Goal: Submit feedback/report problem: Submit feedback/report problem

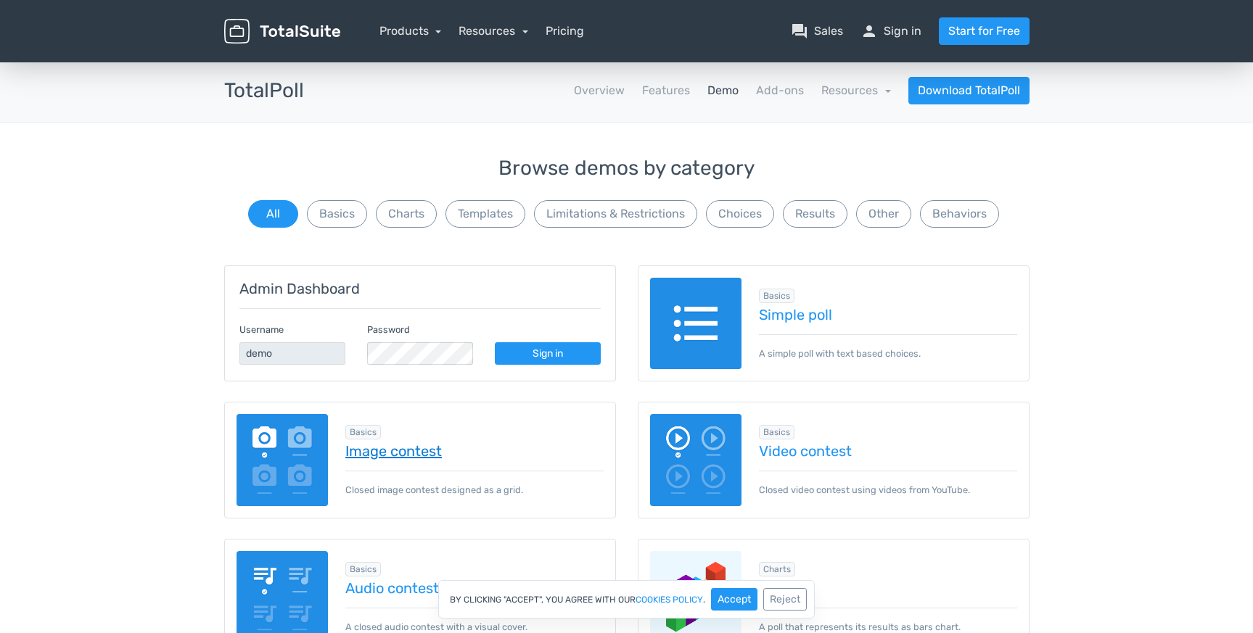
click at [443, 456] on link "Image contest" at bounding box center [474, 451] width 258 height 16
click at [347, 215] on button "Basics" at bounding box center [337, 214] width 60 height 28
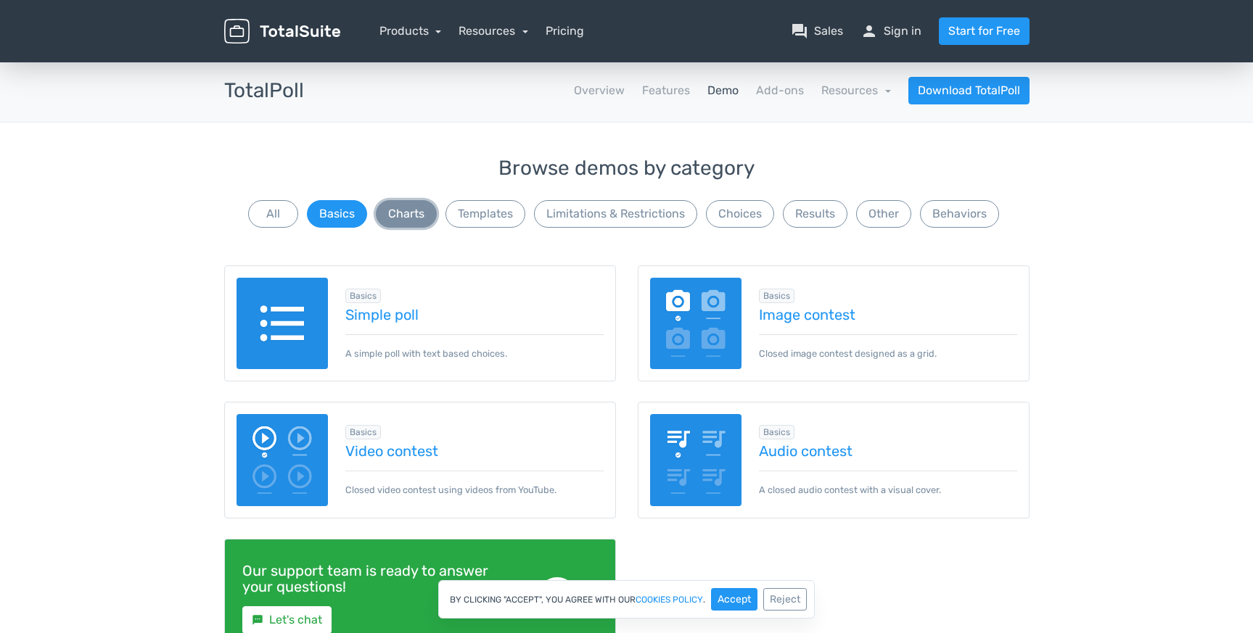
click at [411, 217] on button "Charts" at bounding box center [406, 214] width 61 height 28
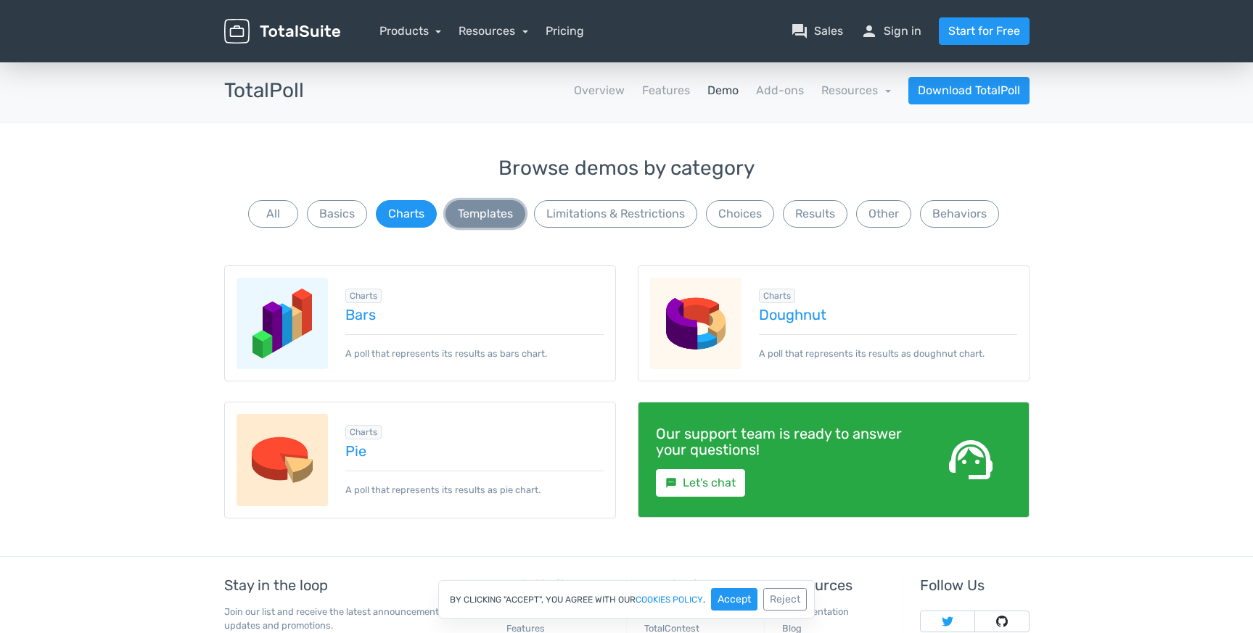
click at [478, 213] on button "Templates" at bounding box center [485, 214] width 80 height 28
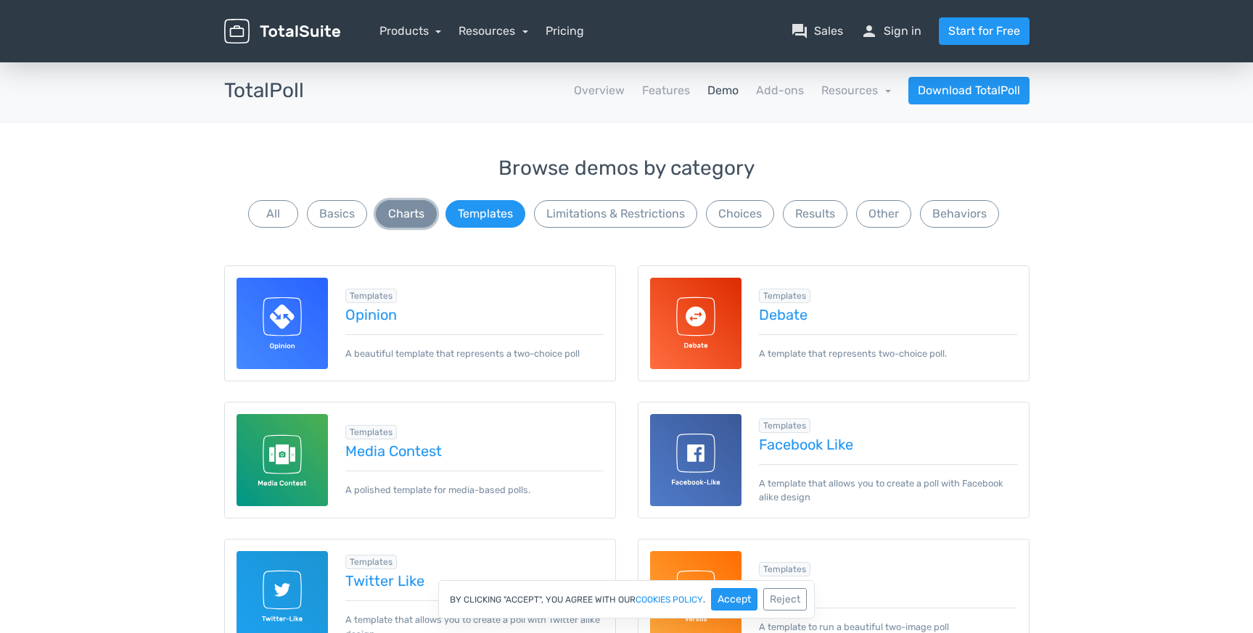
click at [416, 219] on button "Charts" at bounding box center [406, 214] width 61 height 28
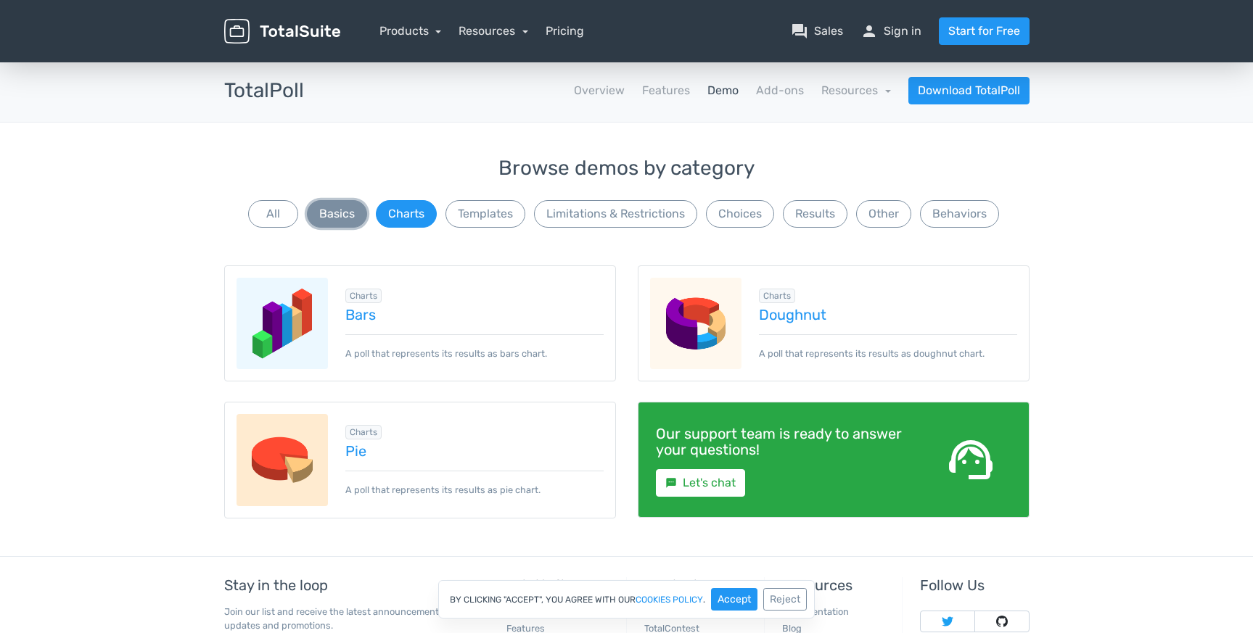
click at [345, 218] on button "Basics" at bounding box center [337, 214] width 60 height 28
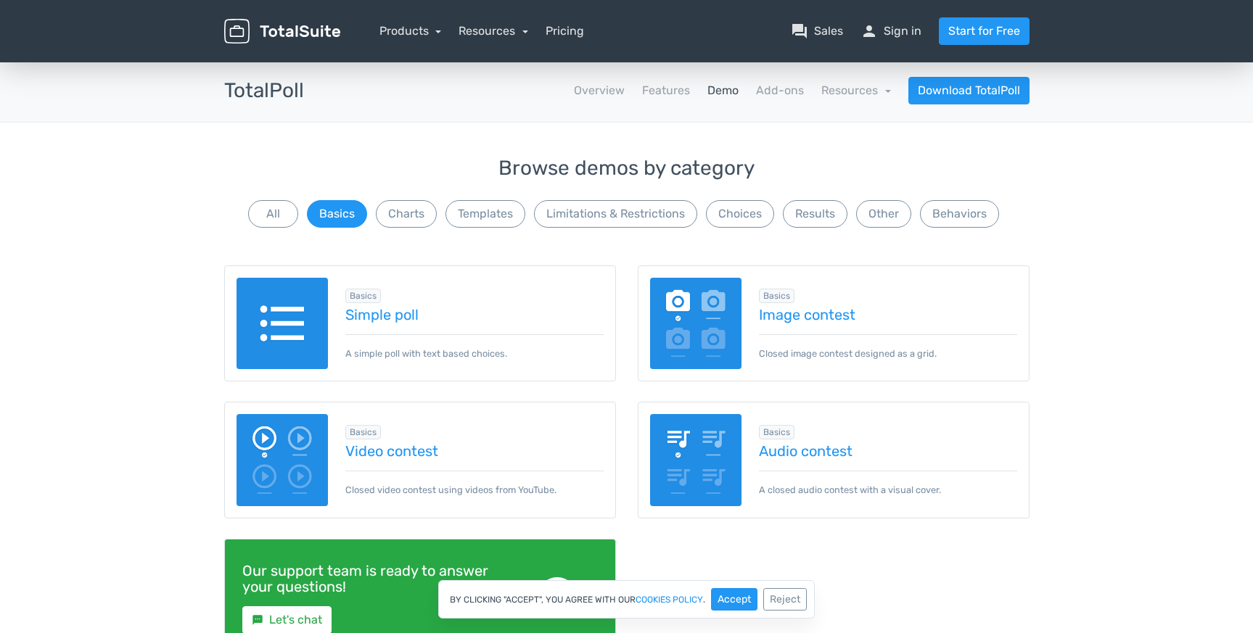
click at [685, 315] on img at bounding box center [696, 324] width 92 height 92
click at [973, 82] on link "Download TotalPoll" at bounding box center [968, 91] width 121 height 28
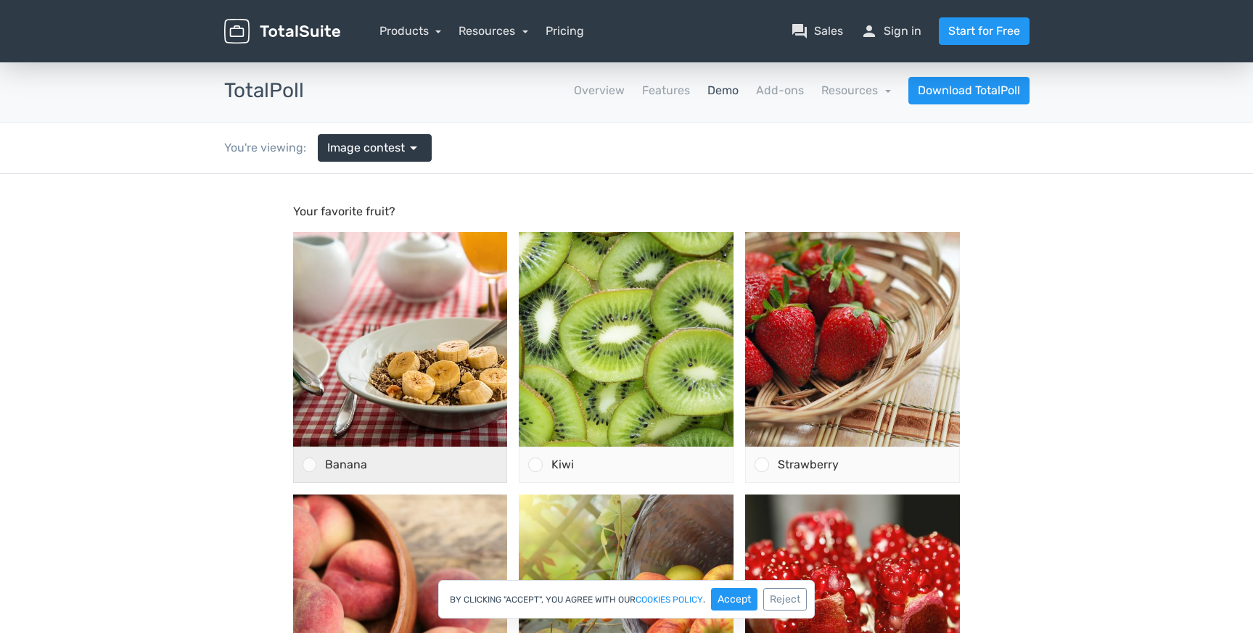
click at [384, 465] on div "Banana" at bounding box center [411, 465] width 191 height 35
click at [309, 465] on input "Banana" at bounding box center [309, 465] width 0 height 0
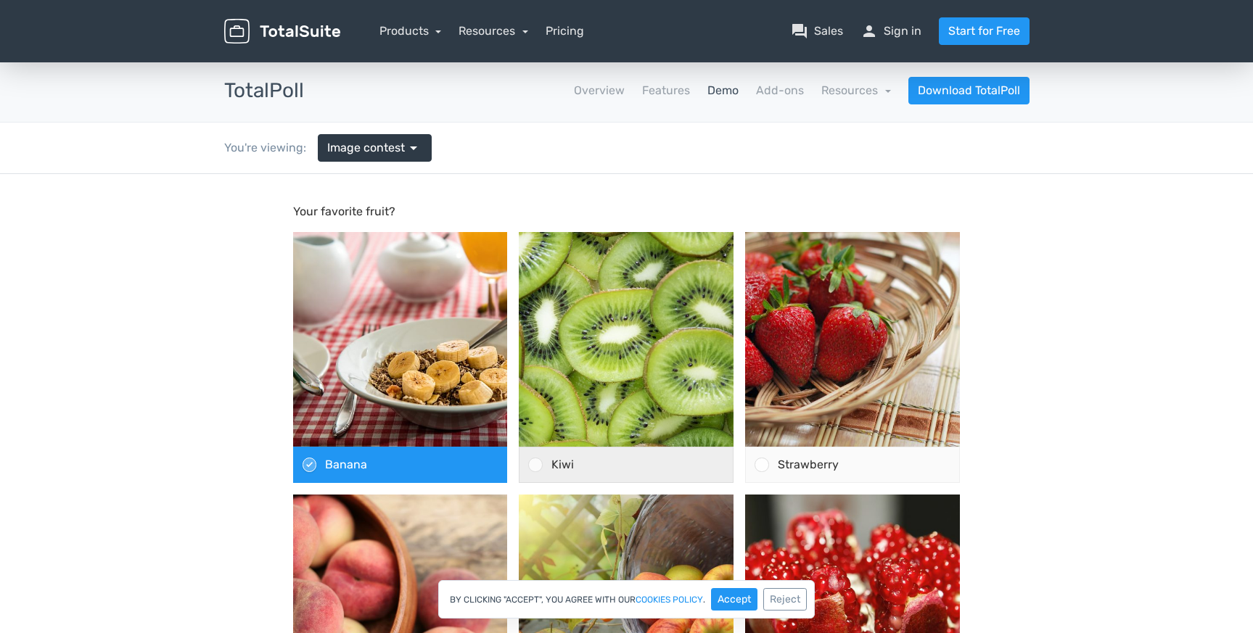
click at [628, 464] on div "Kiwi" at bounding box center [638, 465] width 191 height 35
click at [535, 465] on input "Kiwi" at bounding box center [535, 465] width 0 height 0
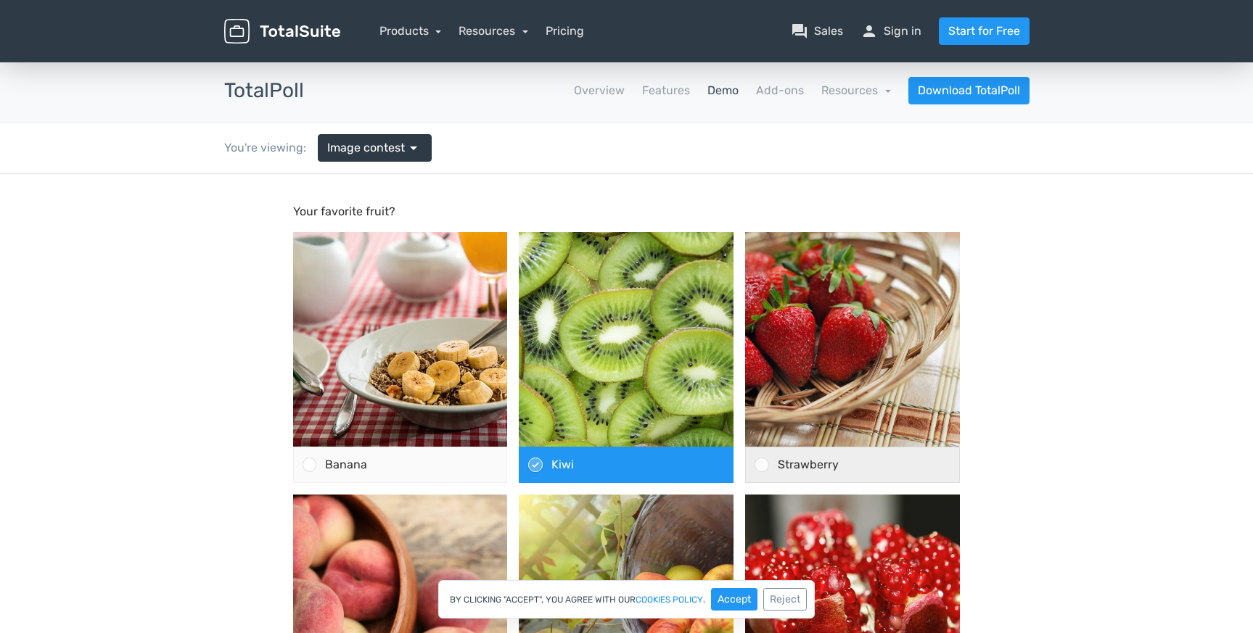
click at [928, 467] on div "Strawberry" at bounding box center [864, 465] width 191 height 35
click at [762, 465] on input "Strawberry" at bounding box center [762, 465] width 0 height 0
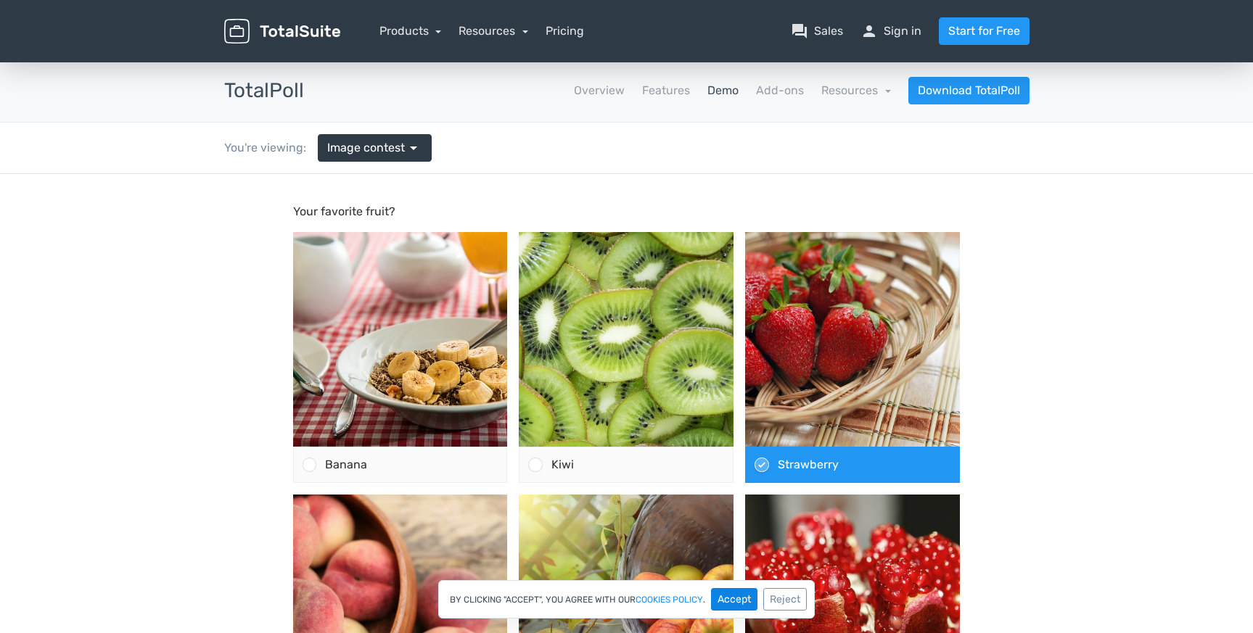
click at [716, 593] on button "Accept" at bounding box center [734, 599] width 46 height 22
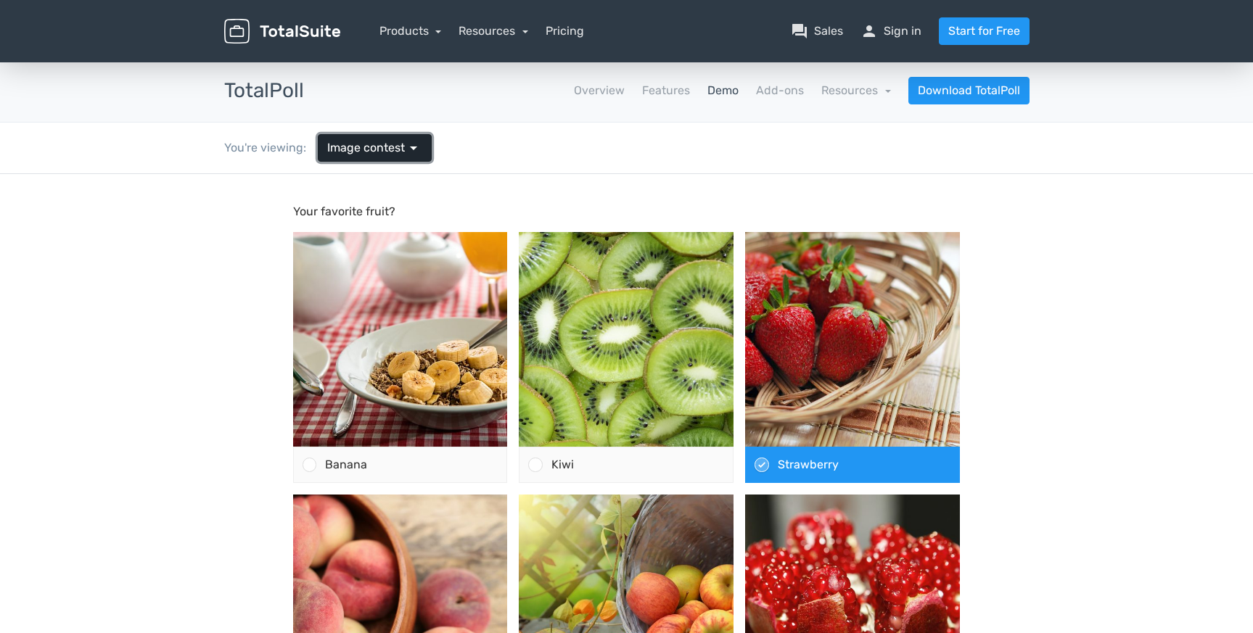
click at [384, 144] on span "Image contest" at bounding box center [366, 147] width 78 height 17
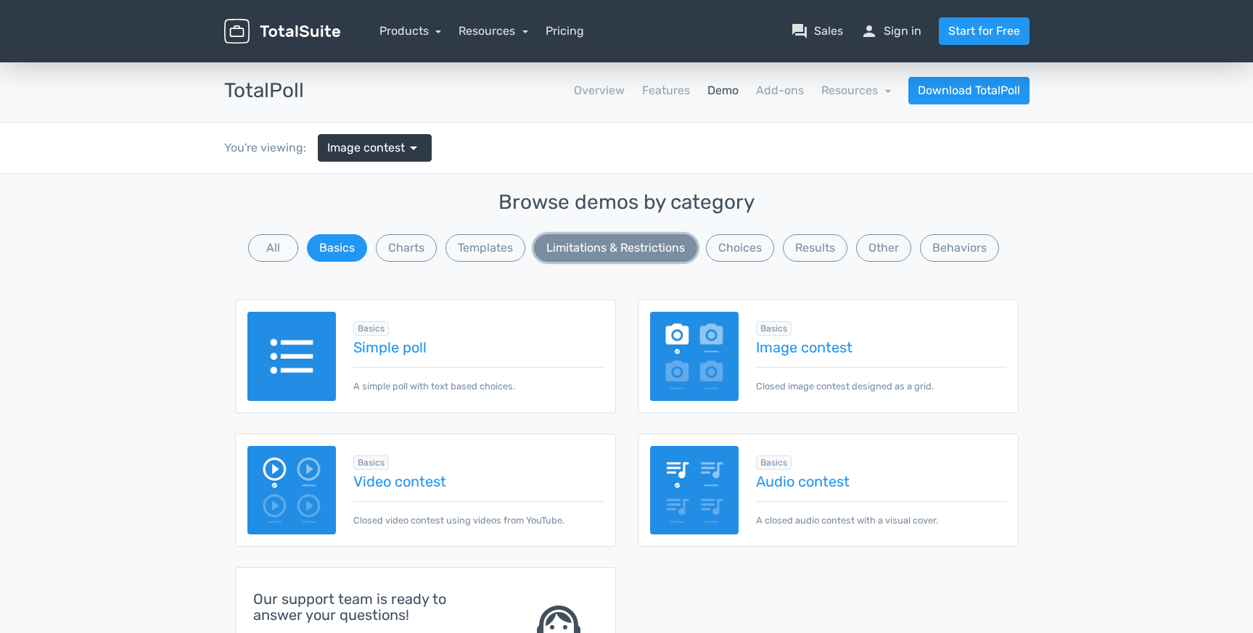
click at [580, 245] on button "Limitations & Restrictions" at bounding box center [615, 248] width 163 height 28
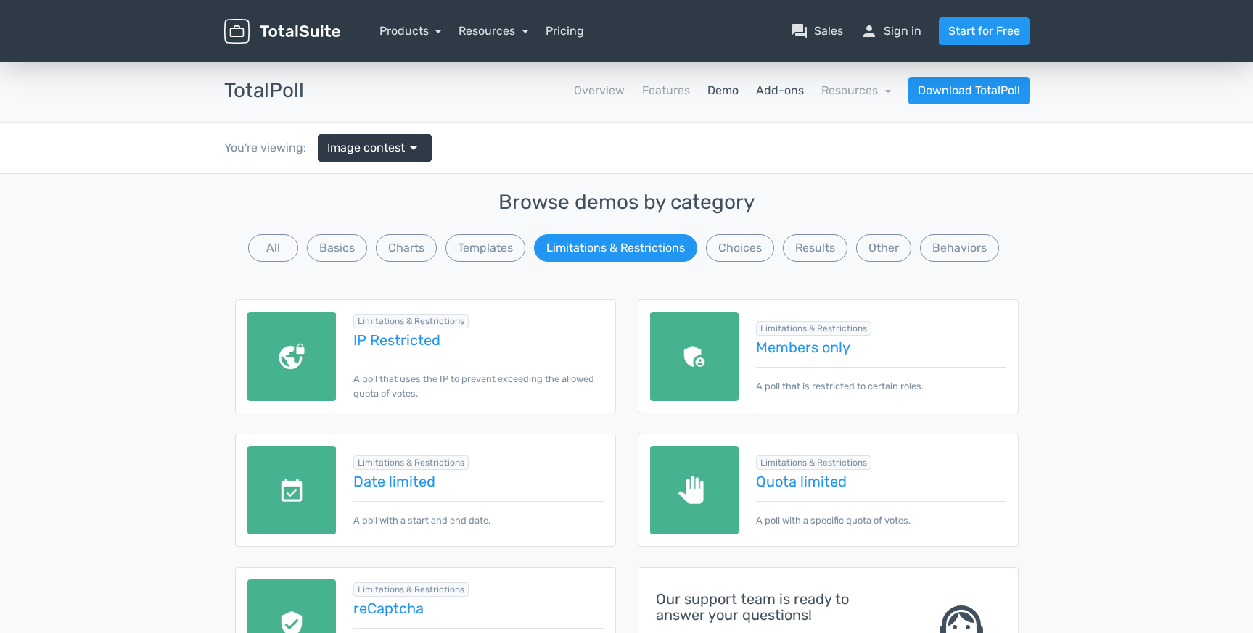
click at [783, 96] on link "Add-ons" at bounding box center [780, 90] width 48 height 17
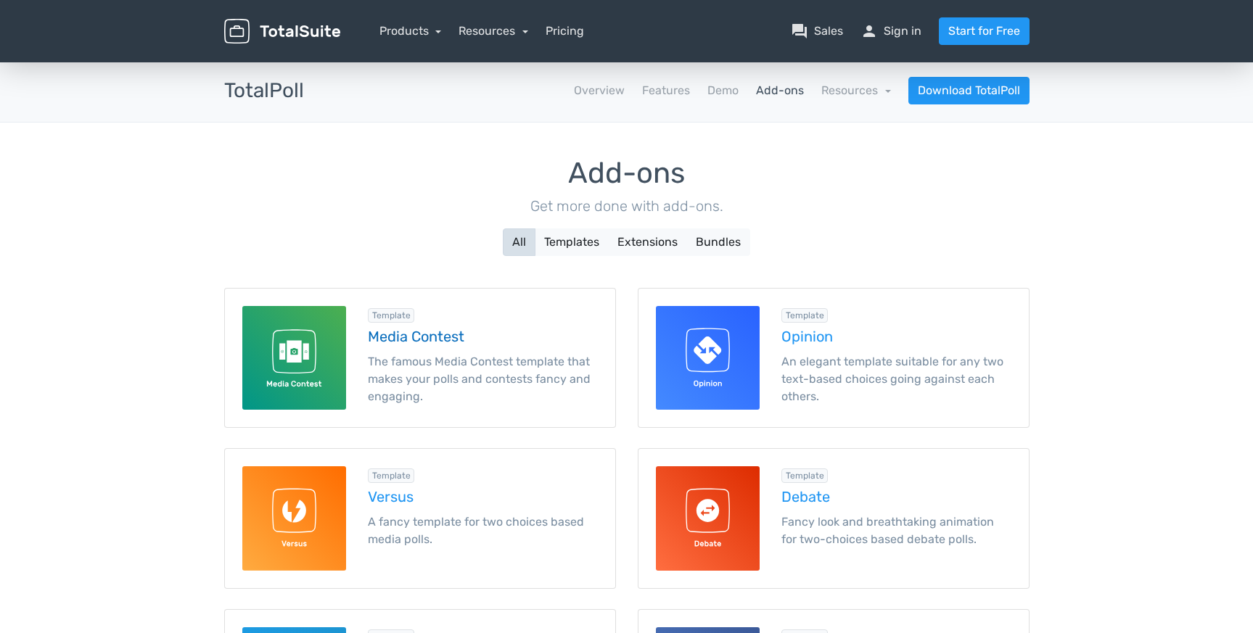
click at [441, 353] on div "Template Media Contest The famous Media Contest template that makes your polls …" at bounding box center [483, 358] width 252 height 104
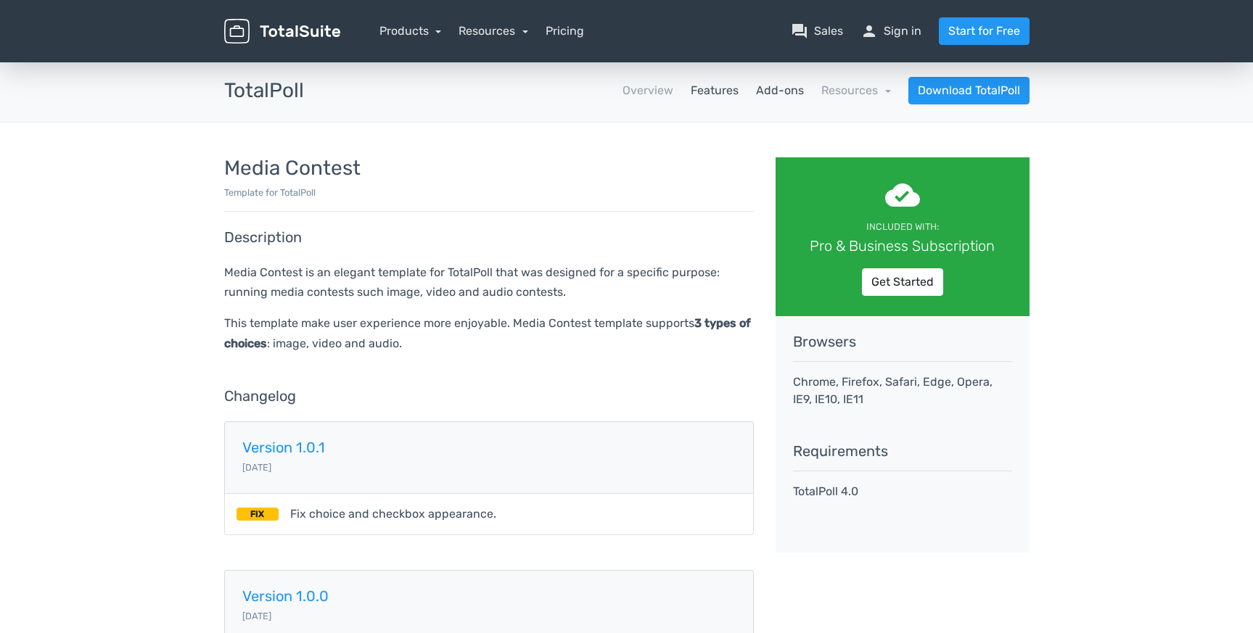
click at [711, 91] on link "Features" at bounding box center [715, 90] width 48 height 17
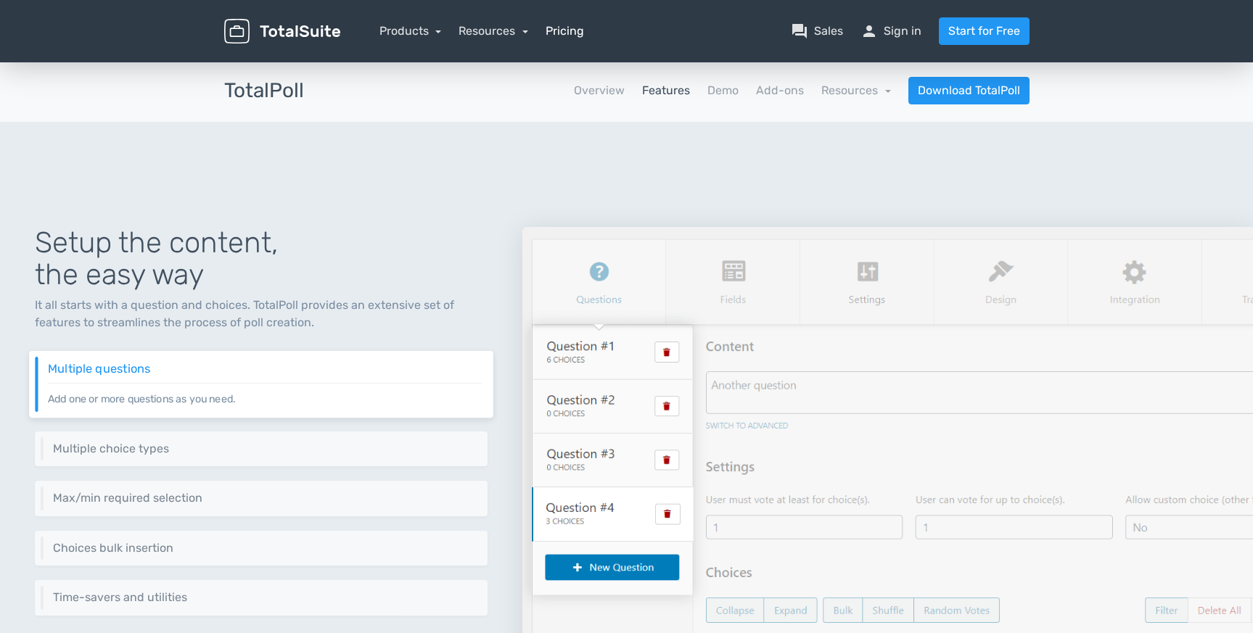
click at [558, 26] on link "Pricing" at bounding box center [564, 30] width 38 height 17
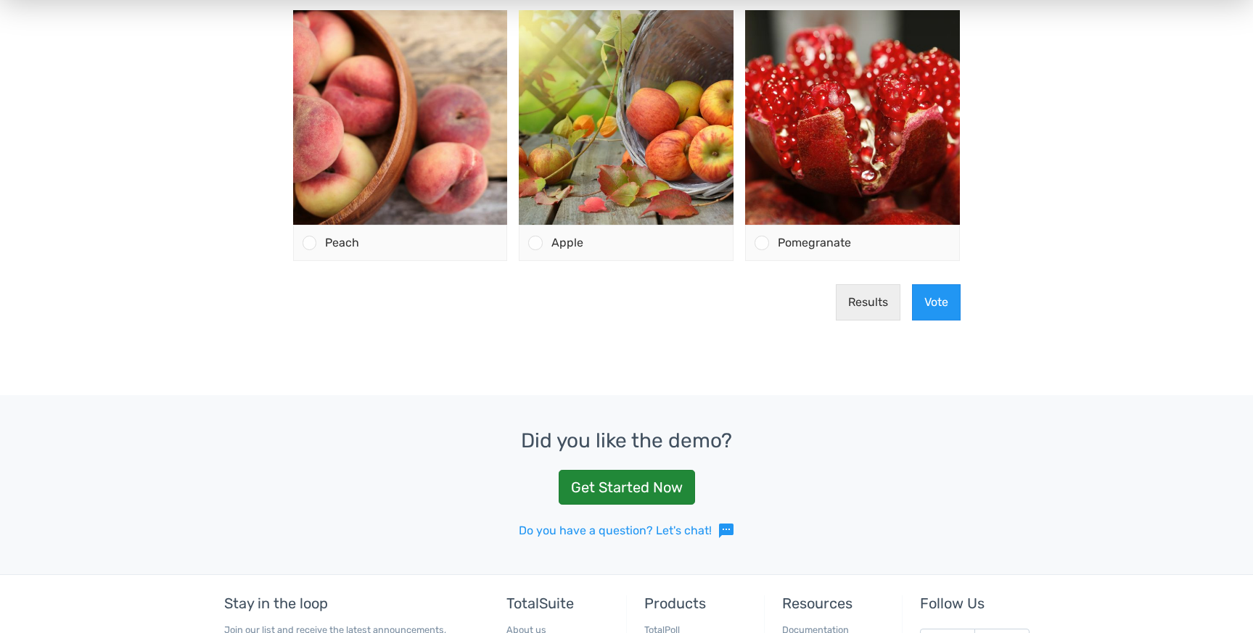
scroll to position [444, 0]
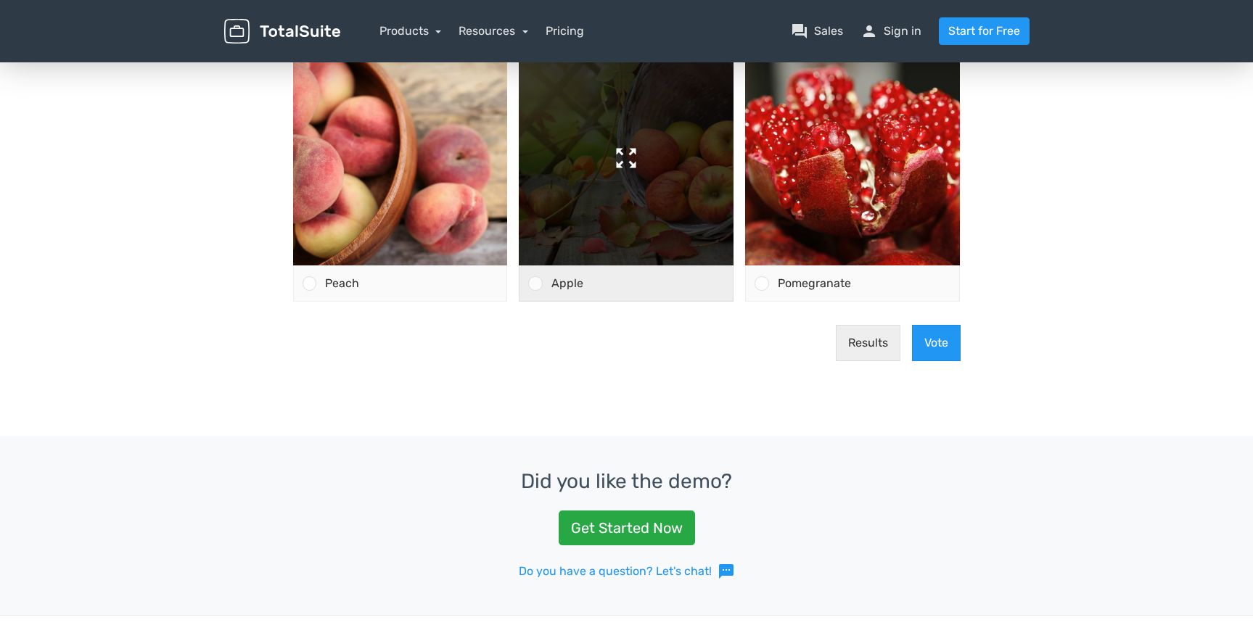
click at [615, 226] on img at bounding box center [626, 158] width 215 height 215
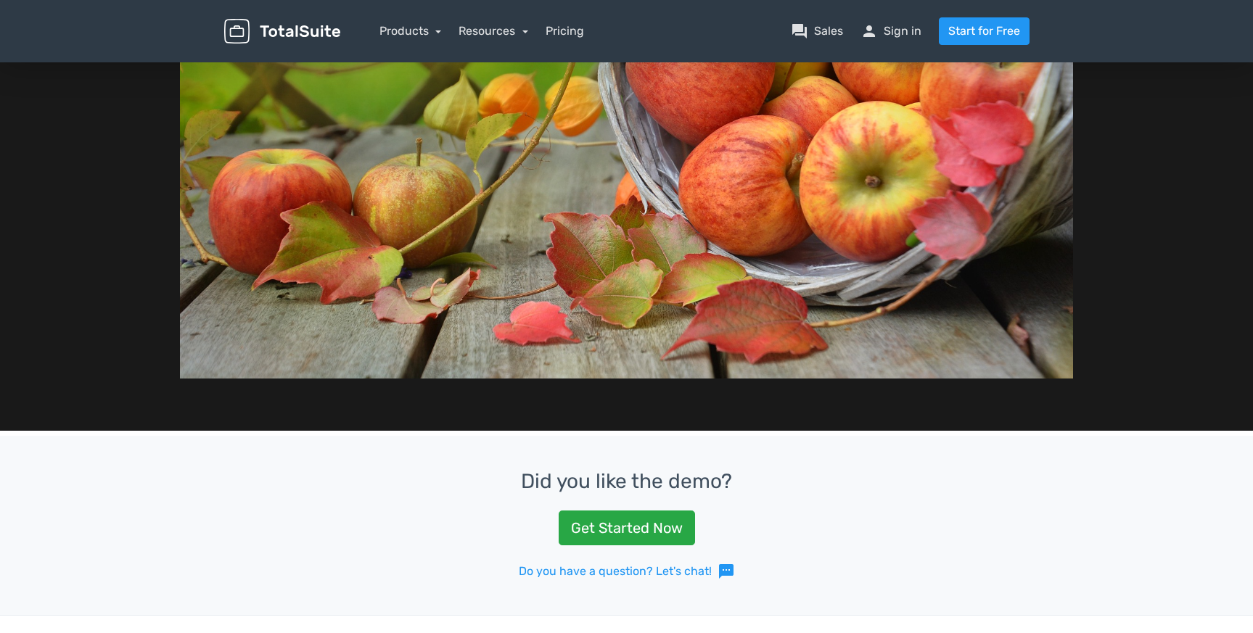
click at [981, 463] on div "Did you like the demo? Get Started Now Do you have a question? Let's chat! sms" at bounding box center [626, 525] width 1253 height 179
click at [1076, 170] on div at bounding box center [626, 80] width 1065 height 596
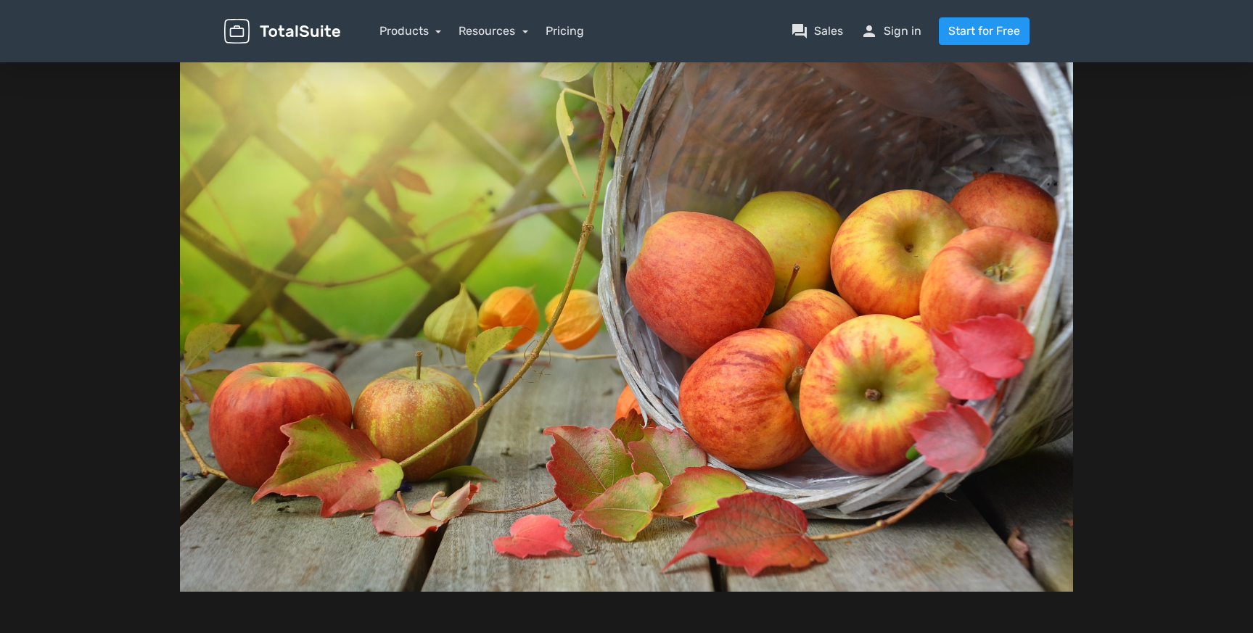
scroll to position [0, 0]
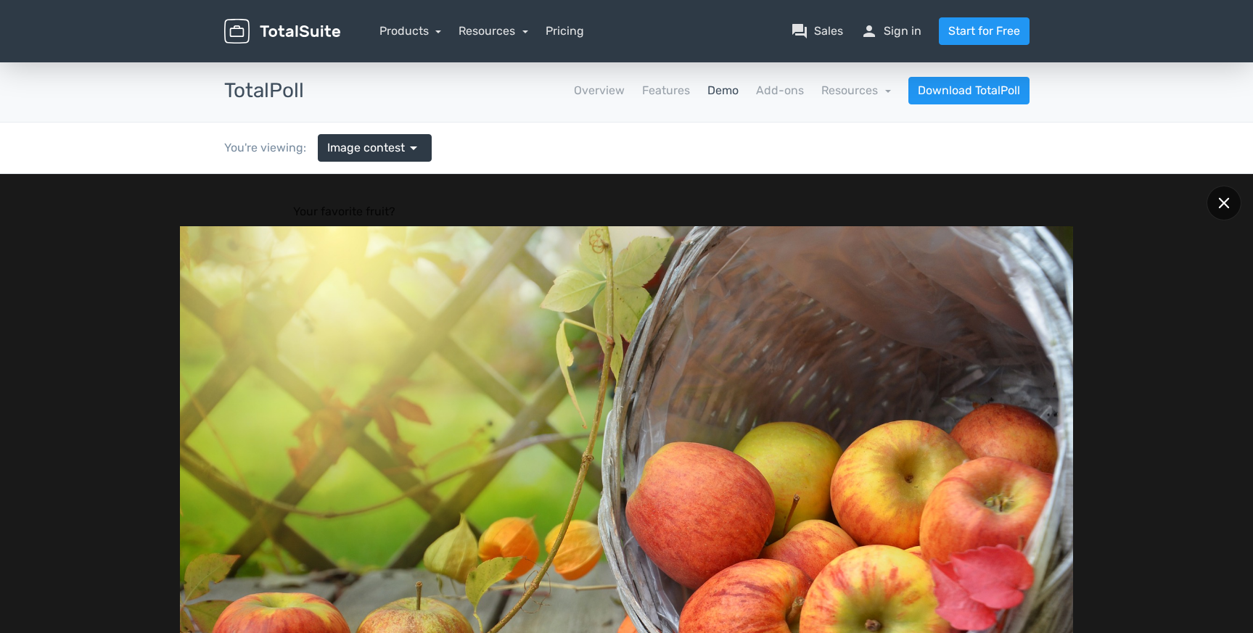
click at [1224, 201] on icon at bounding box center [1223, 202] width 11 height 11
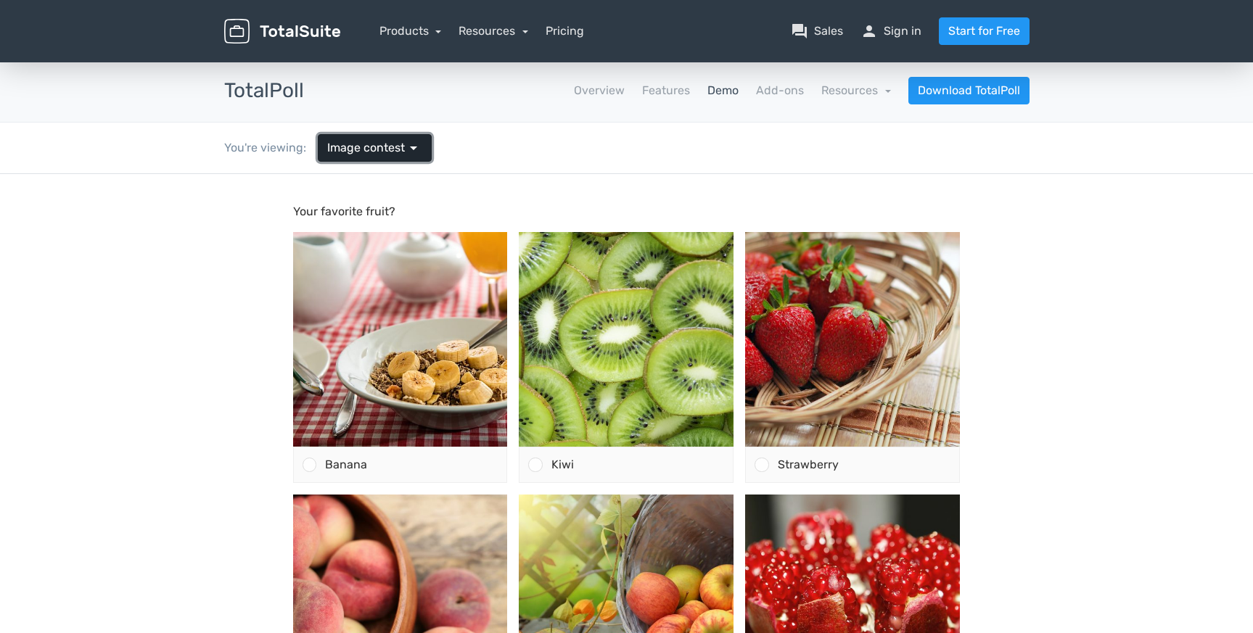
click at [409, 152] on span "arrow_drop_down" at bounding box center [413, 147] width 17 height 17
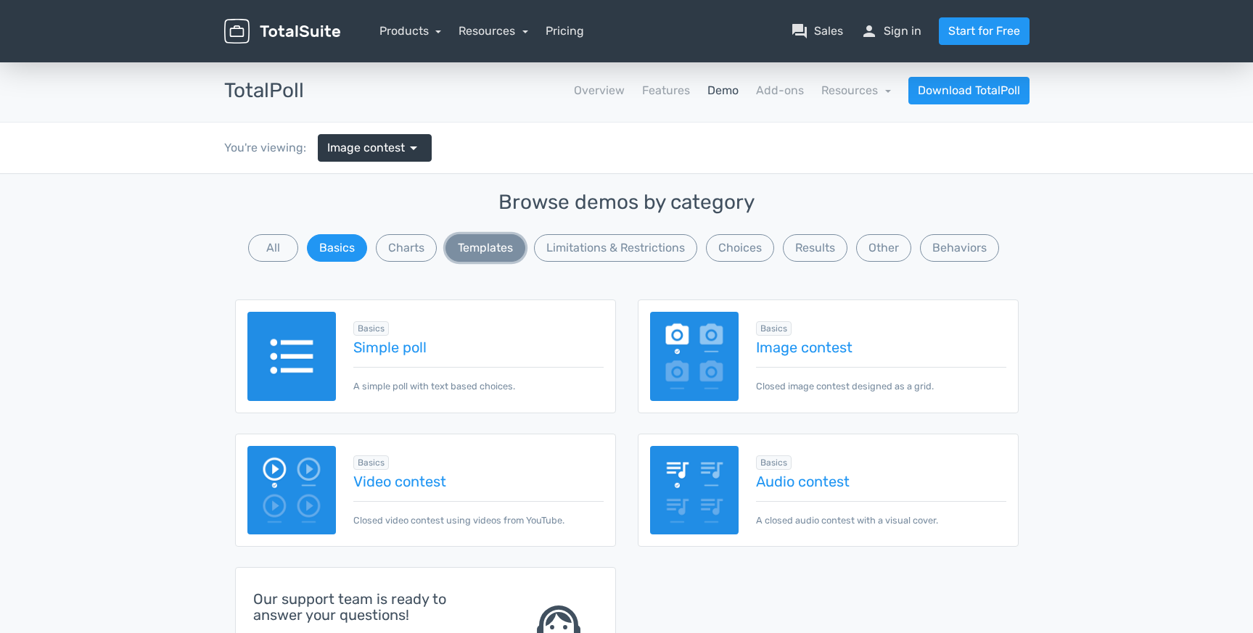
click at [511, 252] on button "Templates" at bounding box center [485, 248] width 80 height 28
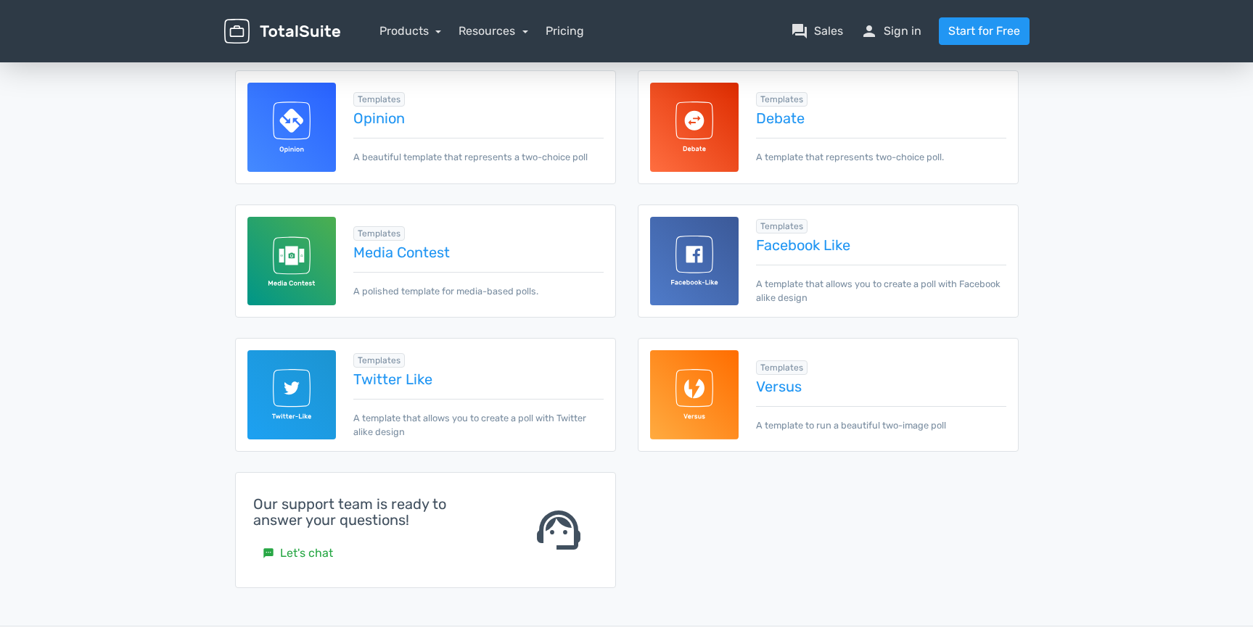
scroll to position [299, 0]
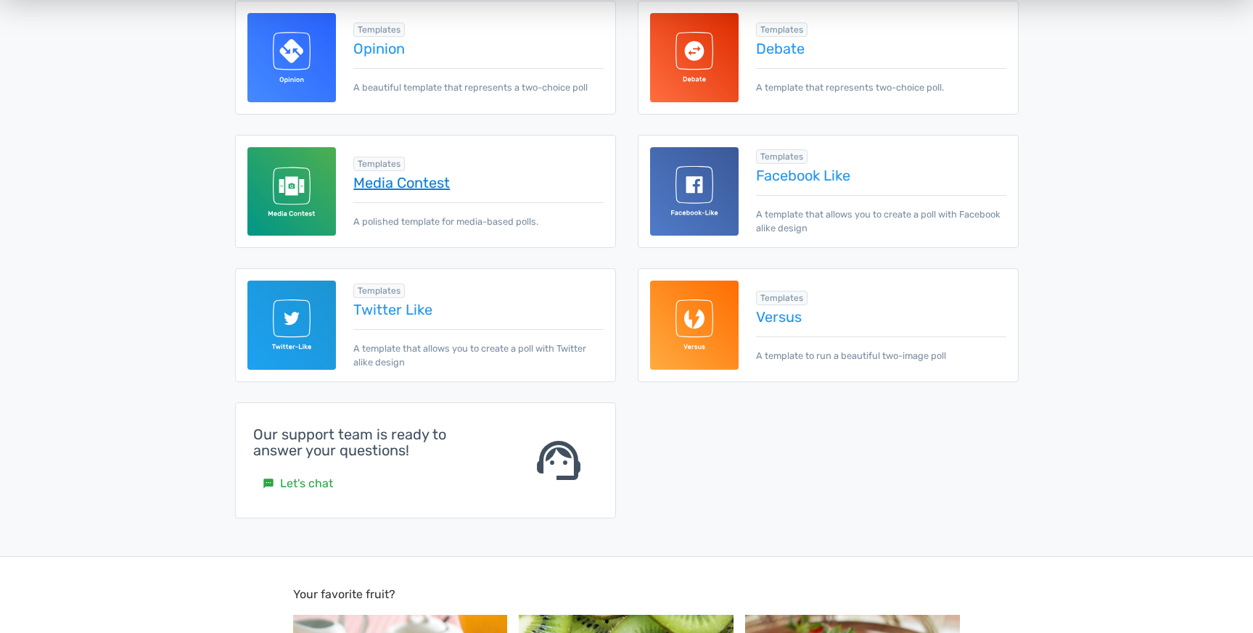
click at [493, 182] on link "Media Contest" at bounding box center [478, 183] width 250 height 16
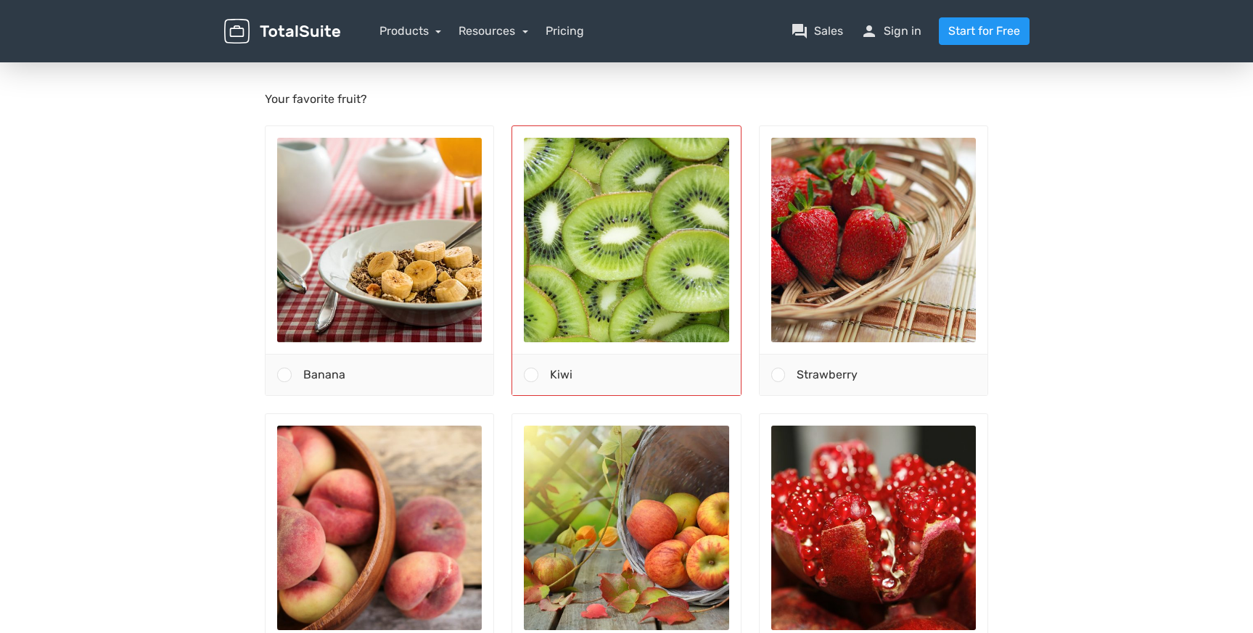
scroll to position [542, 0]
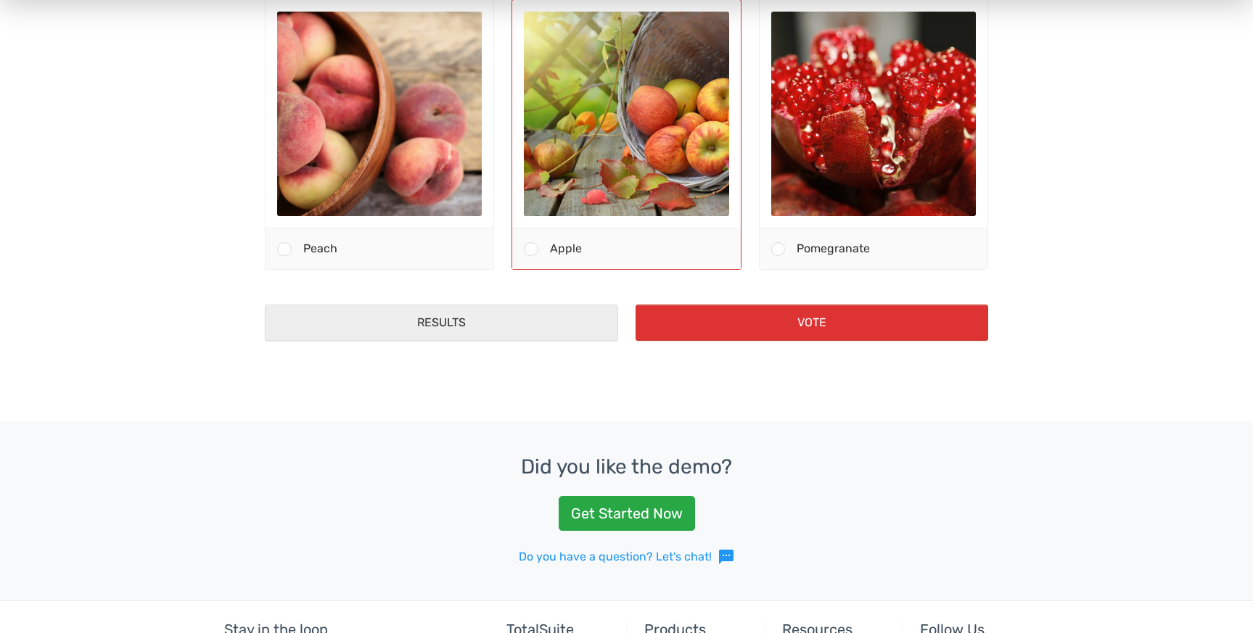
click at [594, 244] on div "Apple" at bounding box center [639, 249] width 202 height 41
click at [531, 250] on input "Apple" at bounding box center [531, 250] width 0 height 0
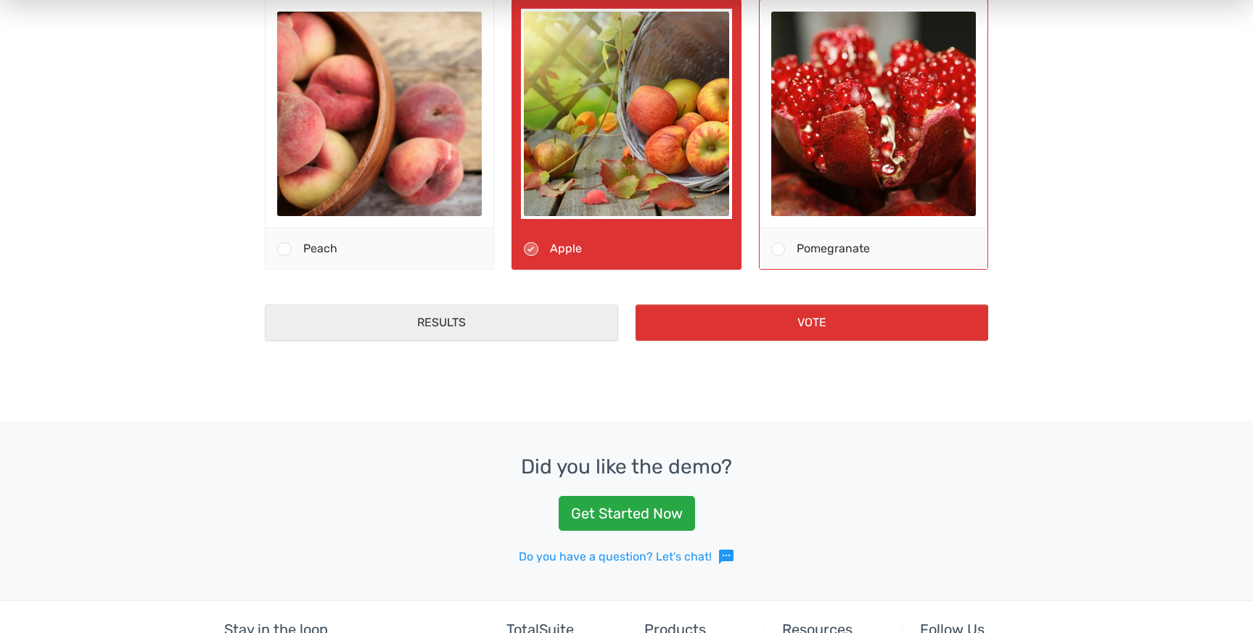
click at [823, 245] on span "Pomegranate" at bounding box center [832, 249] width 73 height 14
click at [778, 250] on input "Pomegranate" at bounding box center [778, 250] width 0 height 0
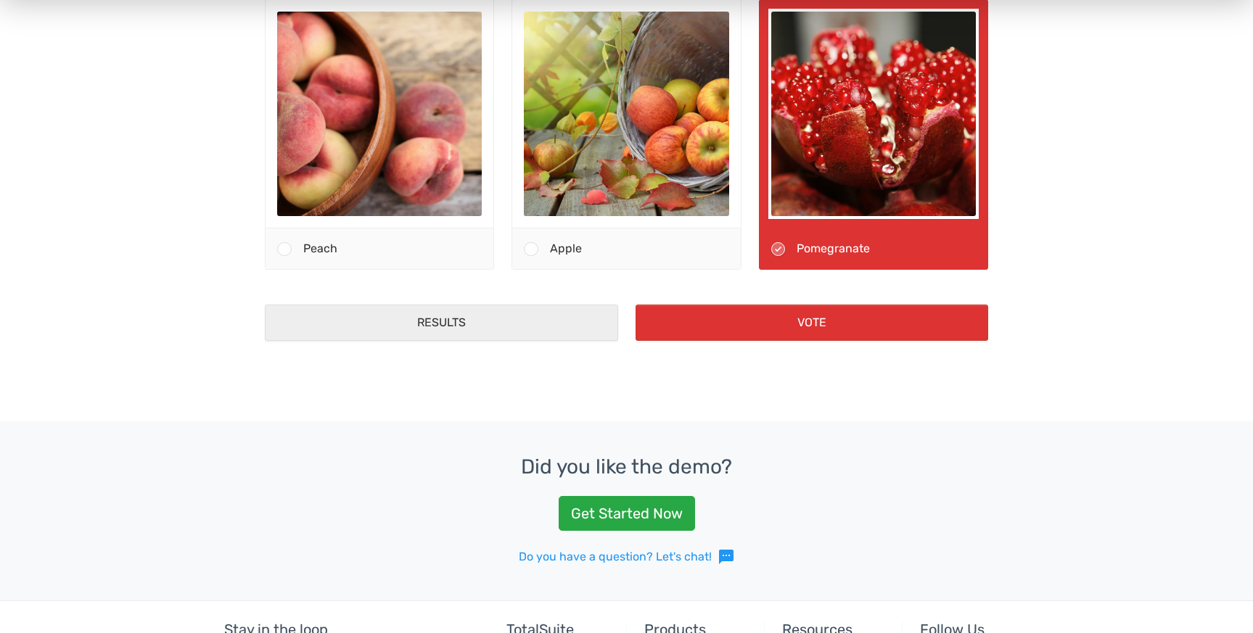
scroll to position [740, 0]
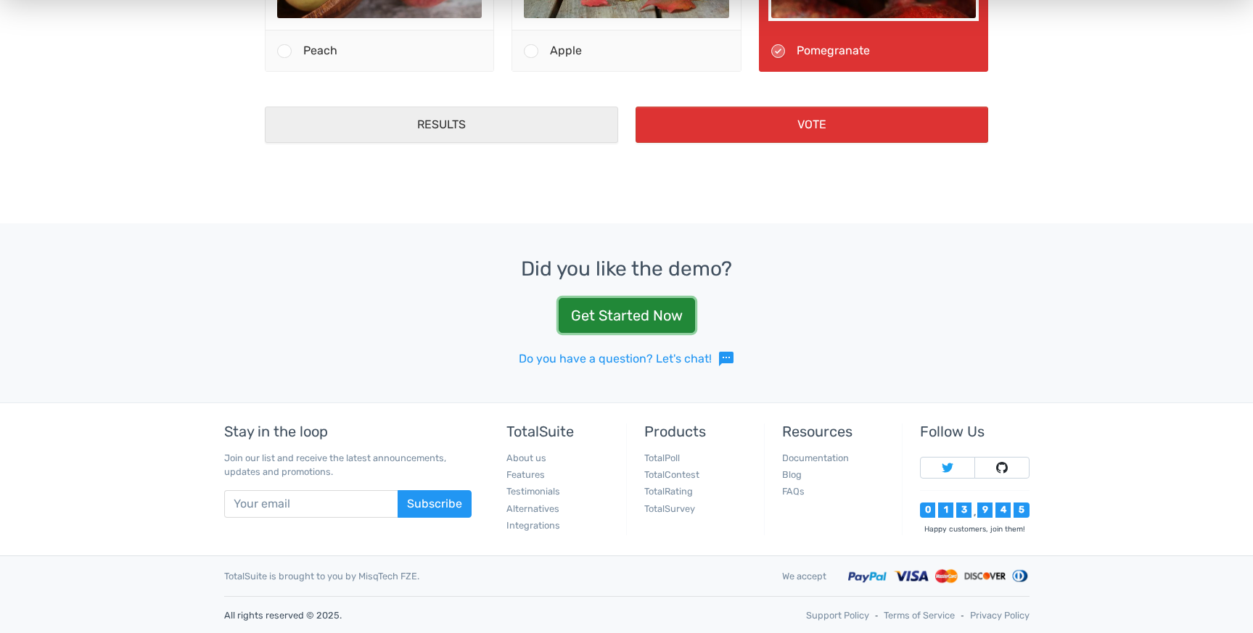
click at [662, 311] on link "Get Started Now" at bounding box center [627, 315] width 136 height 35
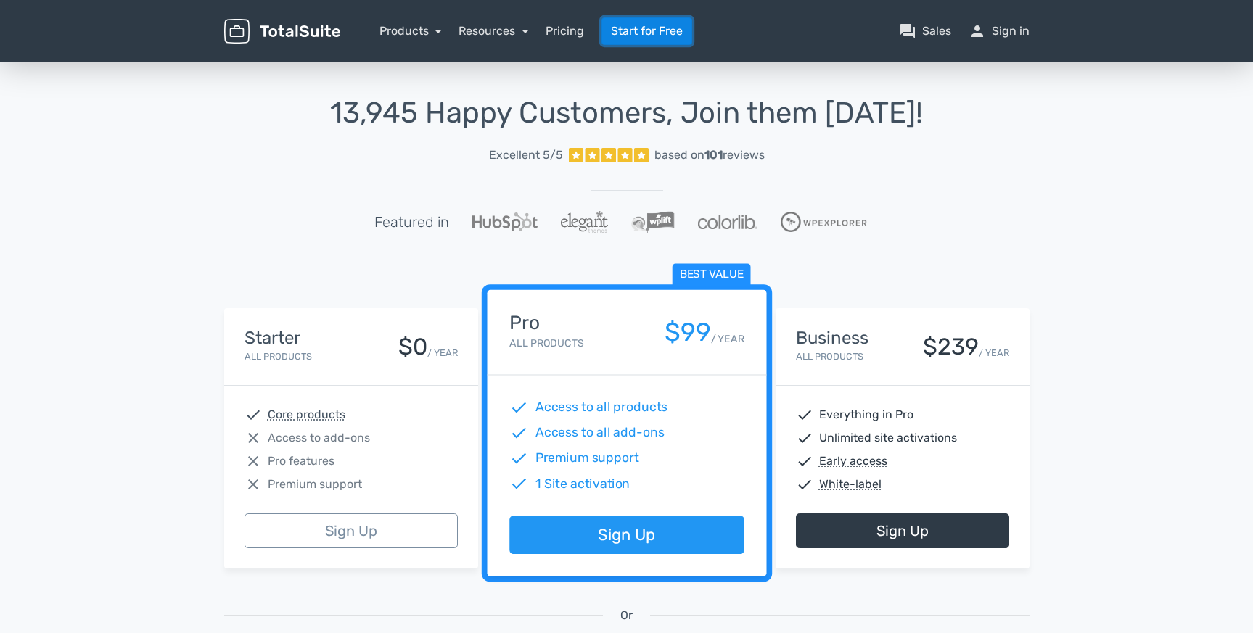
click at [638, 40] on link "Start for Free" at bounding box center [646, 31] width 91 height 28
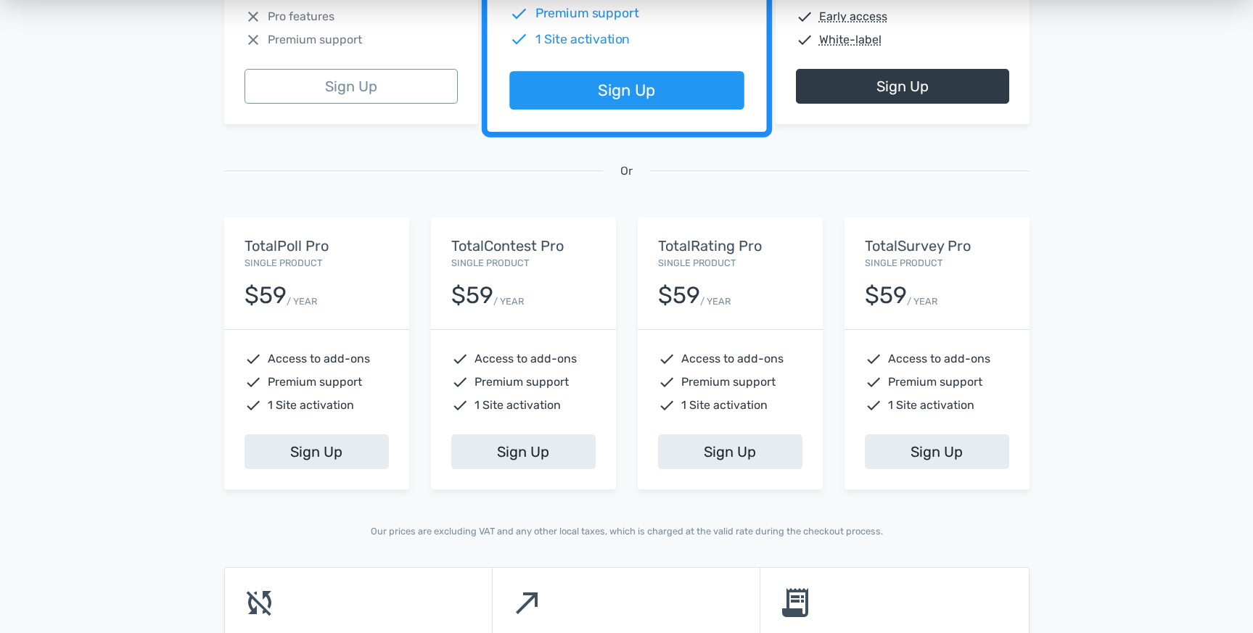
click at [341, 275] on div "$59 / YEAR" at bounding box center [316, 289] width 144 height 37
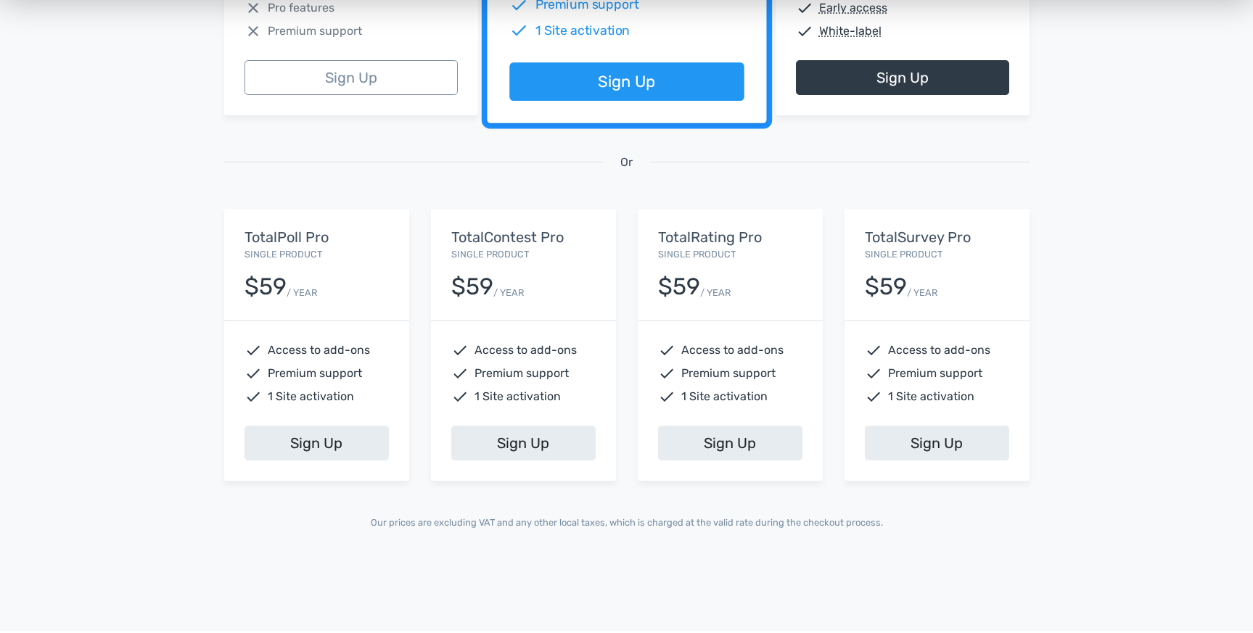
scroll to position [590, 0]
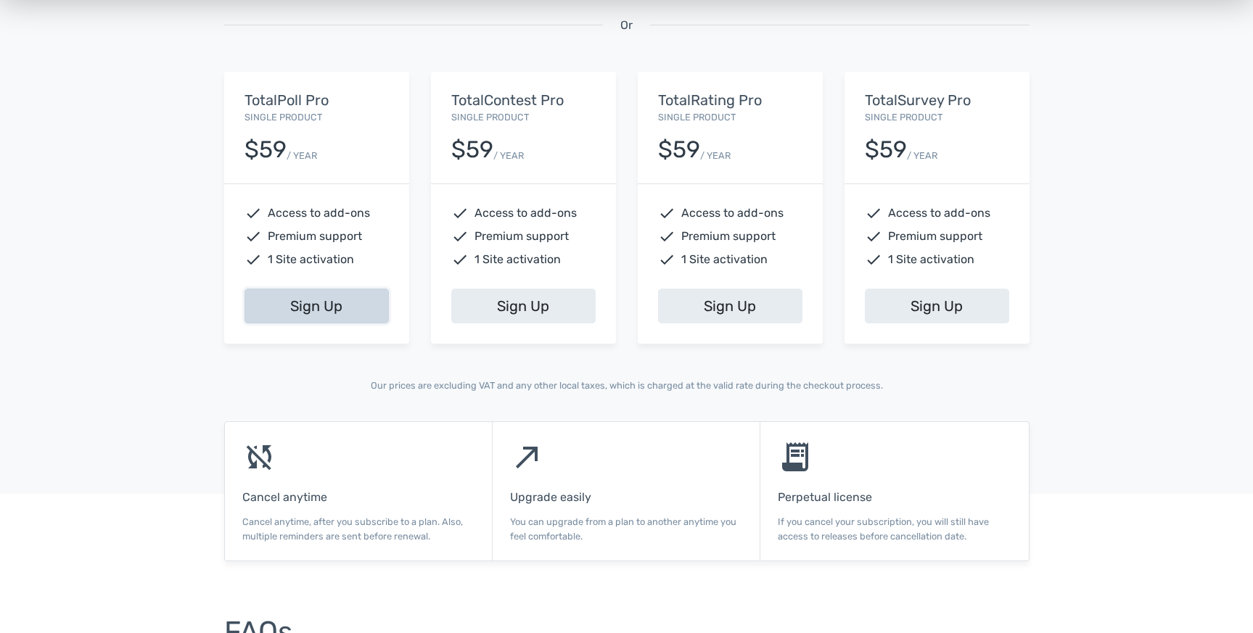
click at [358, 300] on link "Sign Up" at bounding box center [316, 306] width 144 height 35
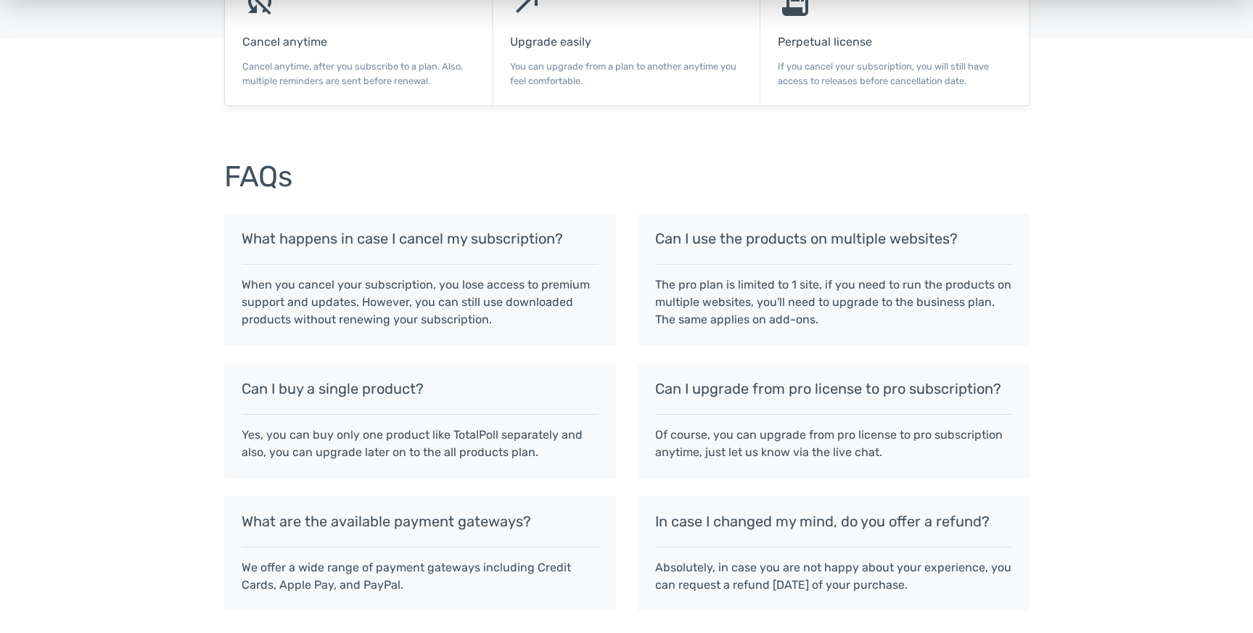
scroll to position [1077, 0]
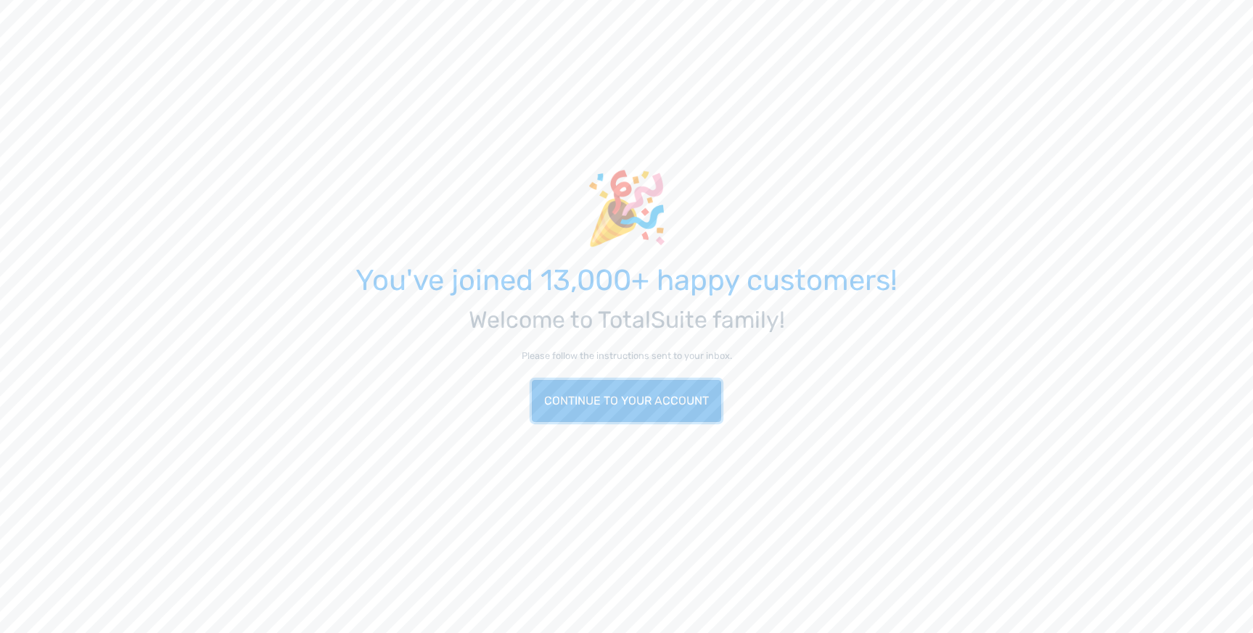
click at [641, 402] on link "Continue to your account" at bounding box center [626, 401] width 189 height 42
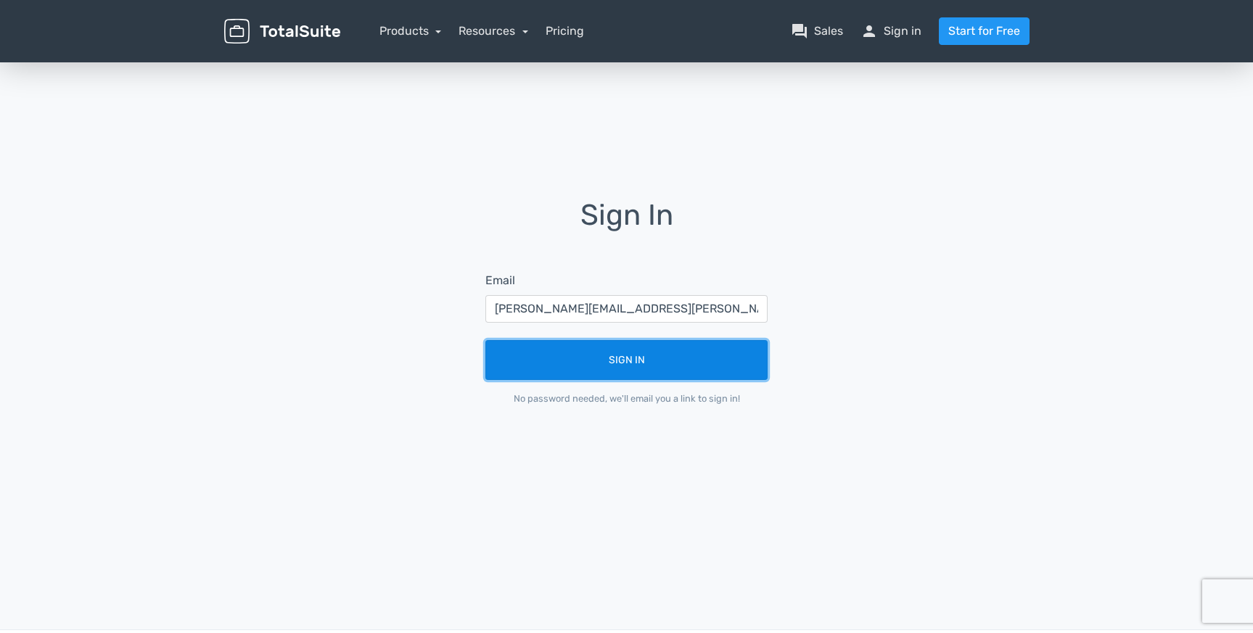
click at [650, 350] on button "Sign In" at bounding box center [626, 360] width 282 height 40
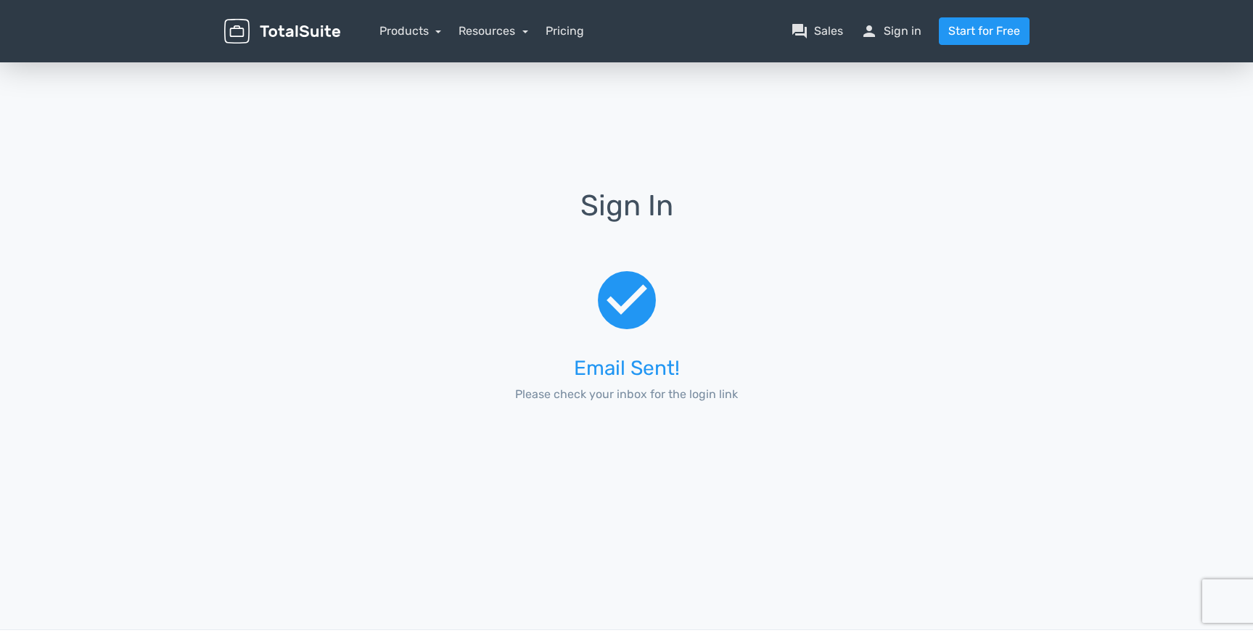
click at [907, 42] on nav "Products TotalPoll WordPress Poll and Contest Plugin TotalContest WordPress Con…" at bounding box center [695, 31] width 689 height 28
click at [907, 41] on nav "Products TotalPoll WordPress Poll and Contest Plugin TotalContest WordPress Con…" at bounding box center [695, 31] width 689 height 28
click at [901, 34] on link "person Sign in" at bounding box center [890, 30] width 61 height 17
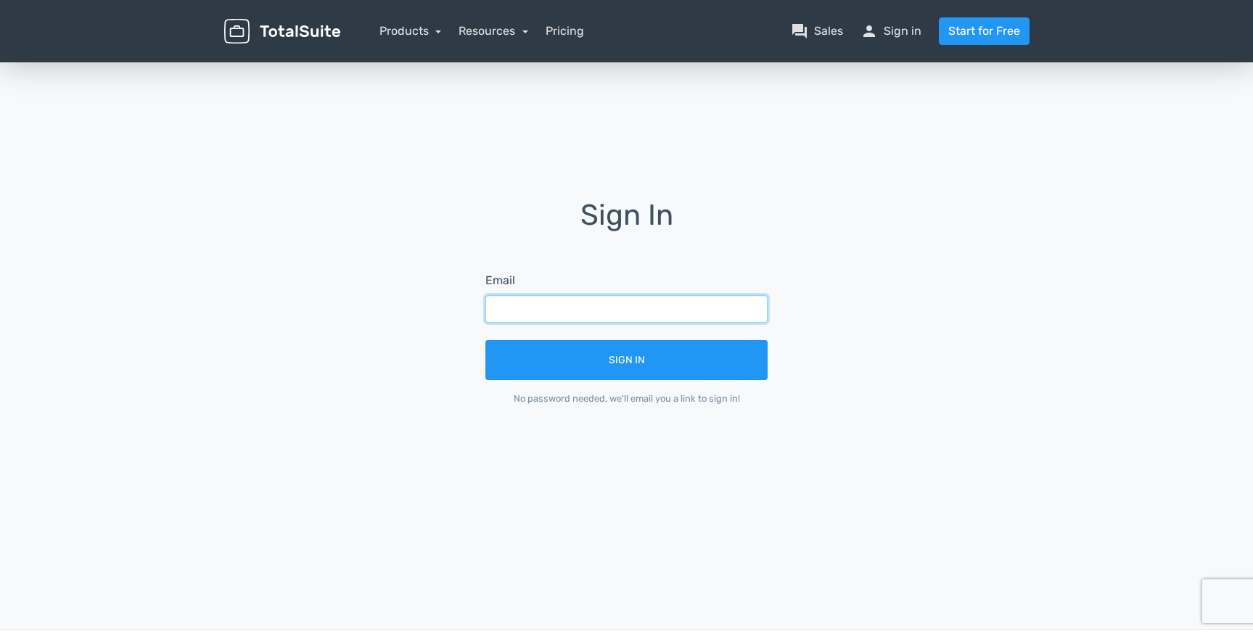
click at [679, 316] on input "text" at bounding box center [626, 309] width 282 height 28
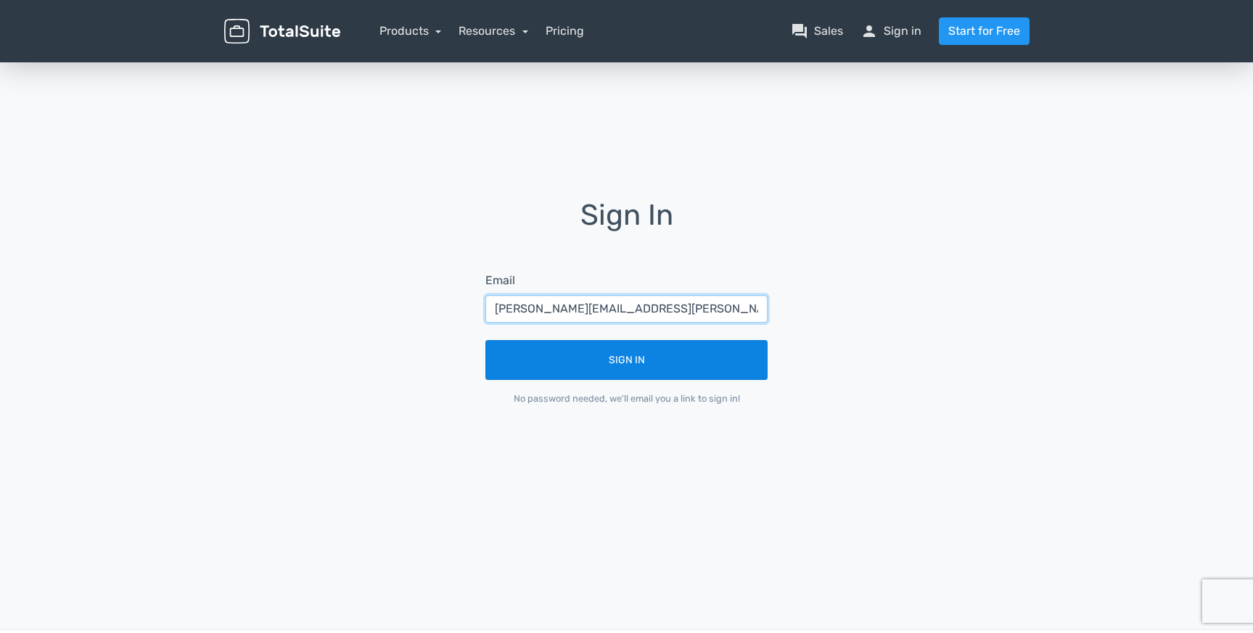
type input "rob.nichols@magnicity.com"
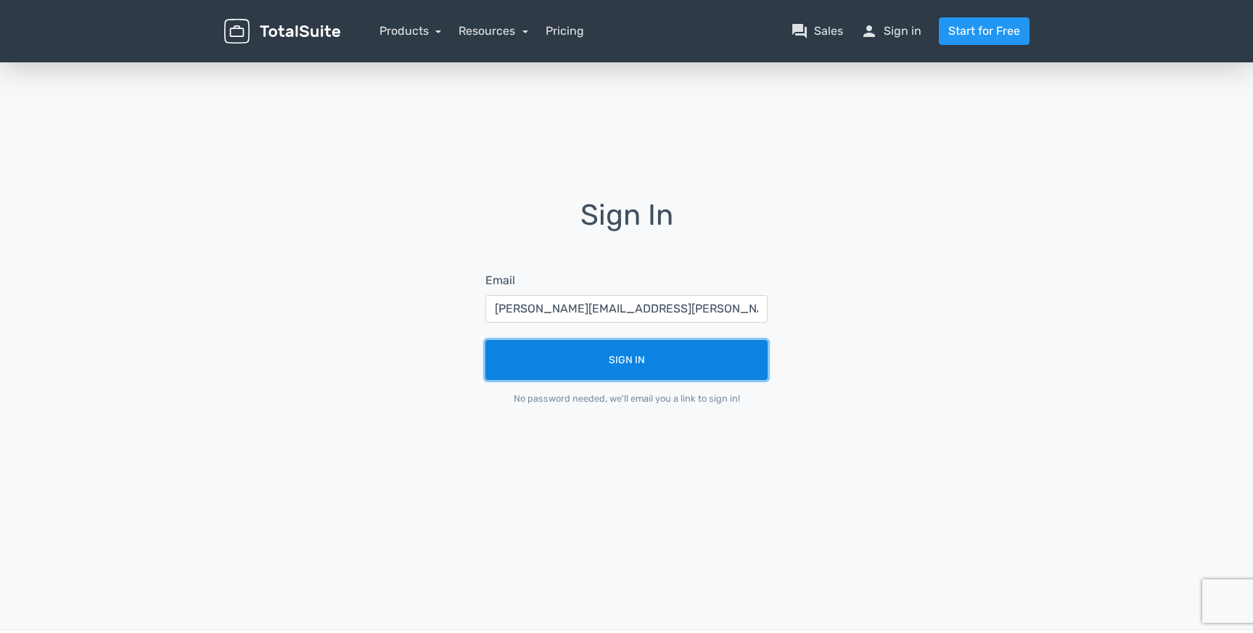
click at [712, 367] on button "Sign In" at bounding box center [626, 360] width 282 height 40
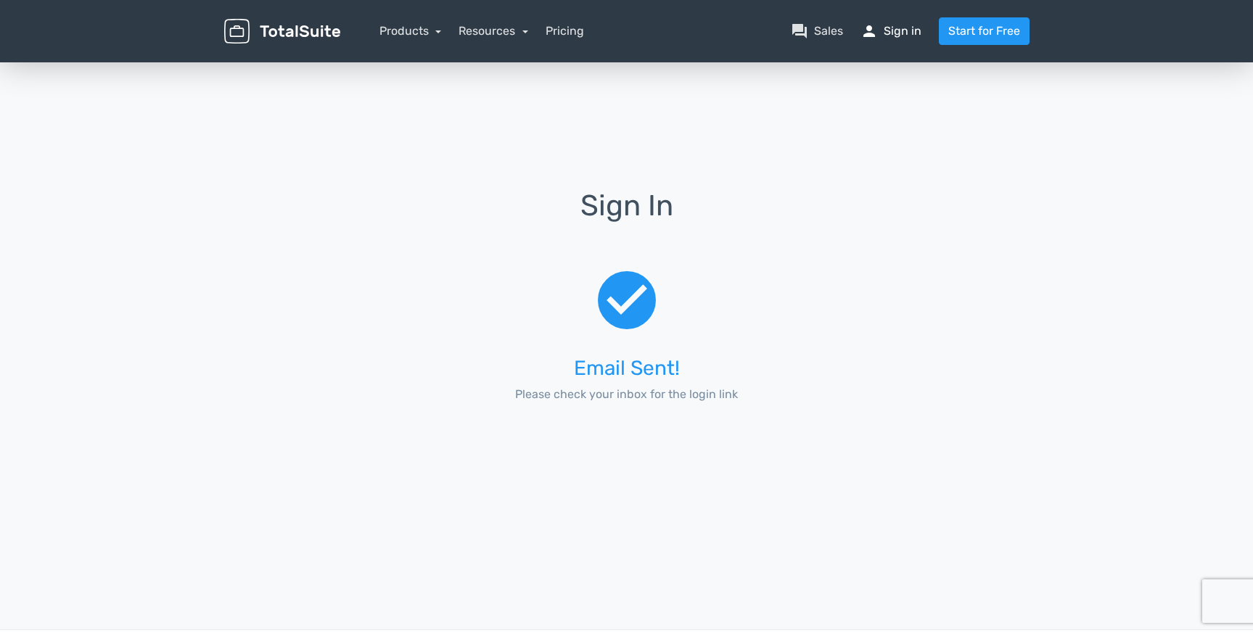
click at [905, 33] on link "person Sign in" at bounding box center [890, 30] width 61 height 17
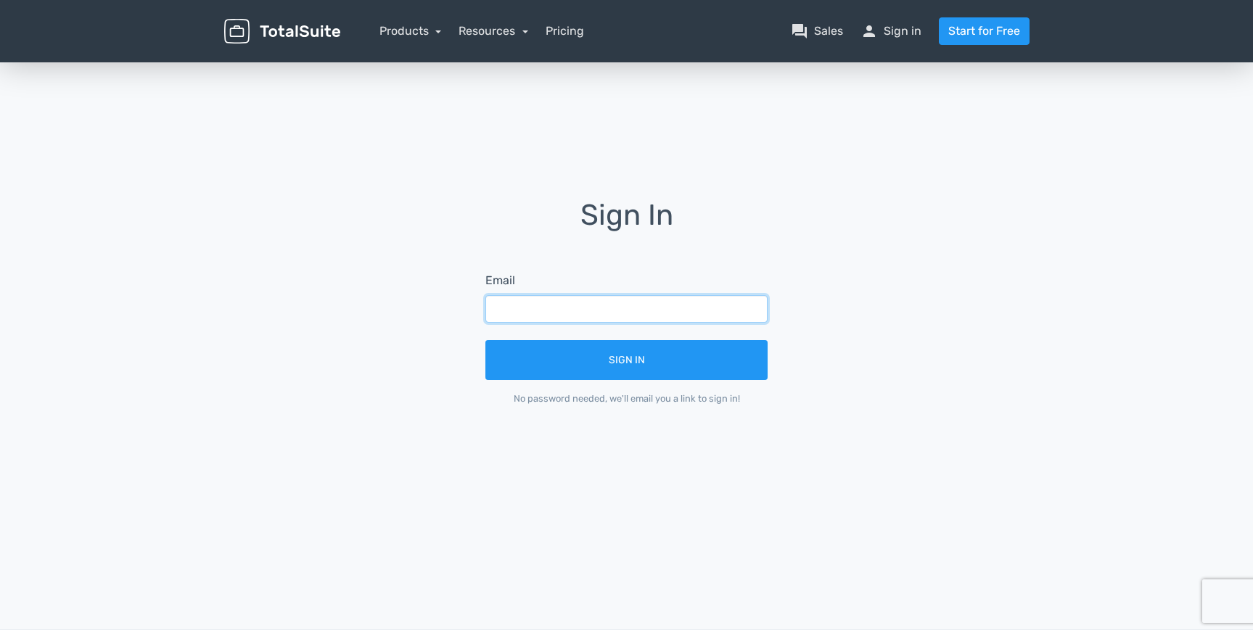
click at [588, 304] on input "text" at bounding box center [626, 309] width 282 height 28
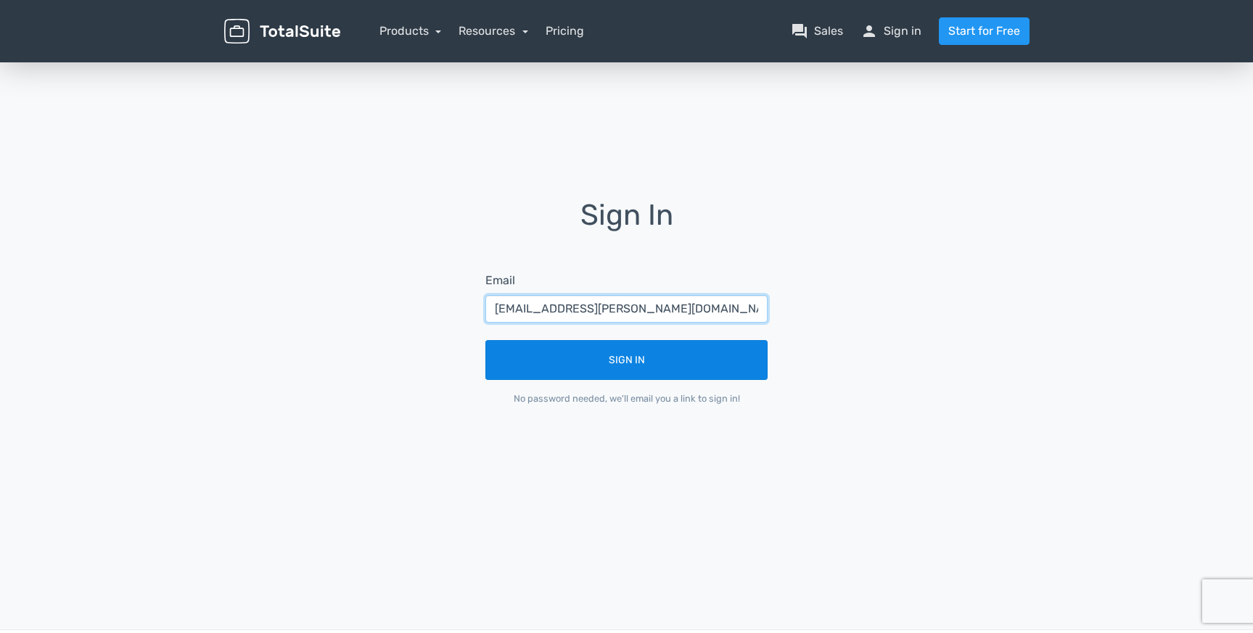
type input "rob.nichols@m56group.com"
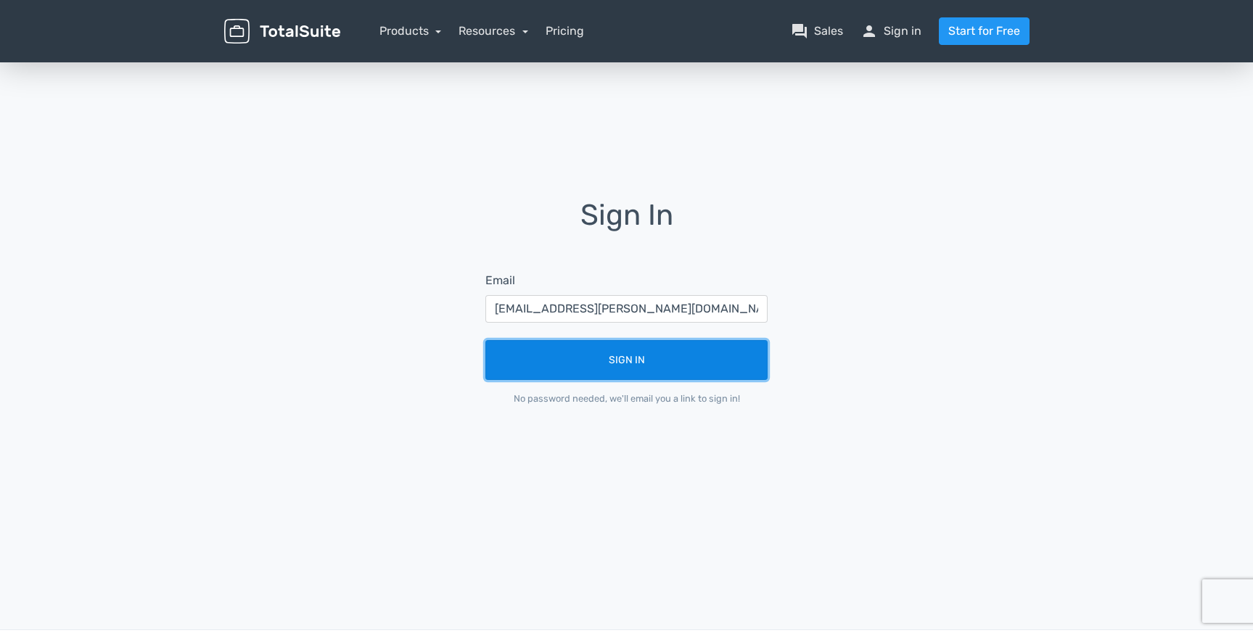
click at [626, 369] on button "Sign In" at bounding box center [626, 360] width 282 height 40
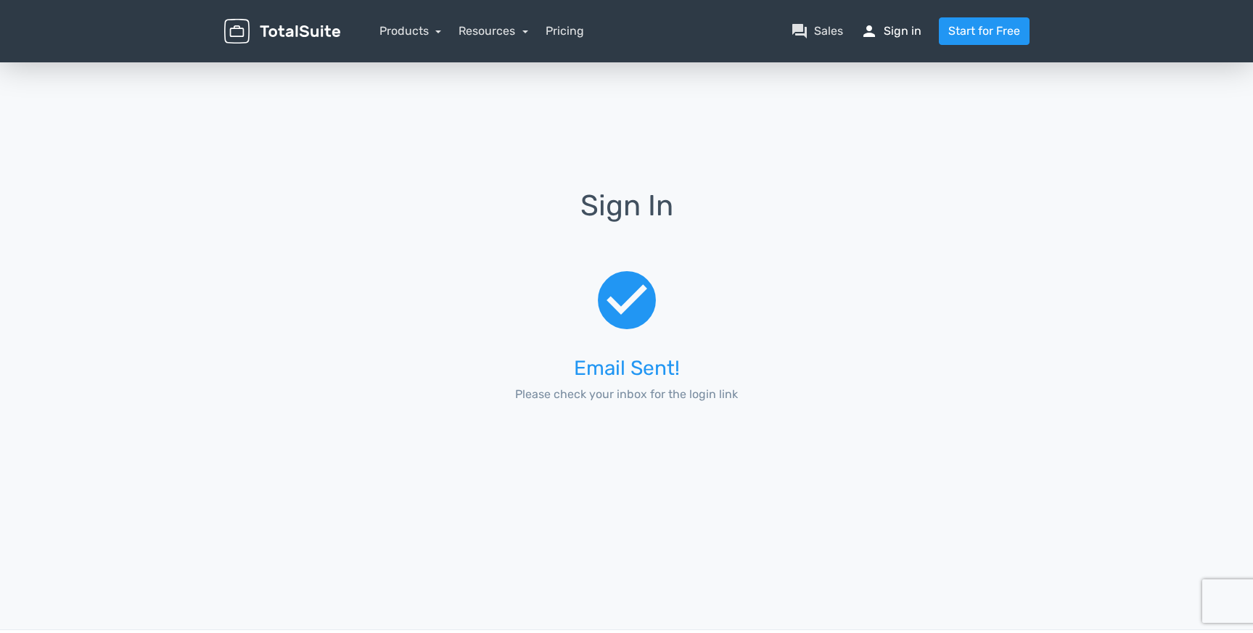
click at [917, 29] on link "person Sign in" at bounding box center [890, 30] width 61 height 17
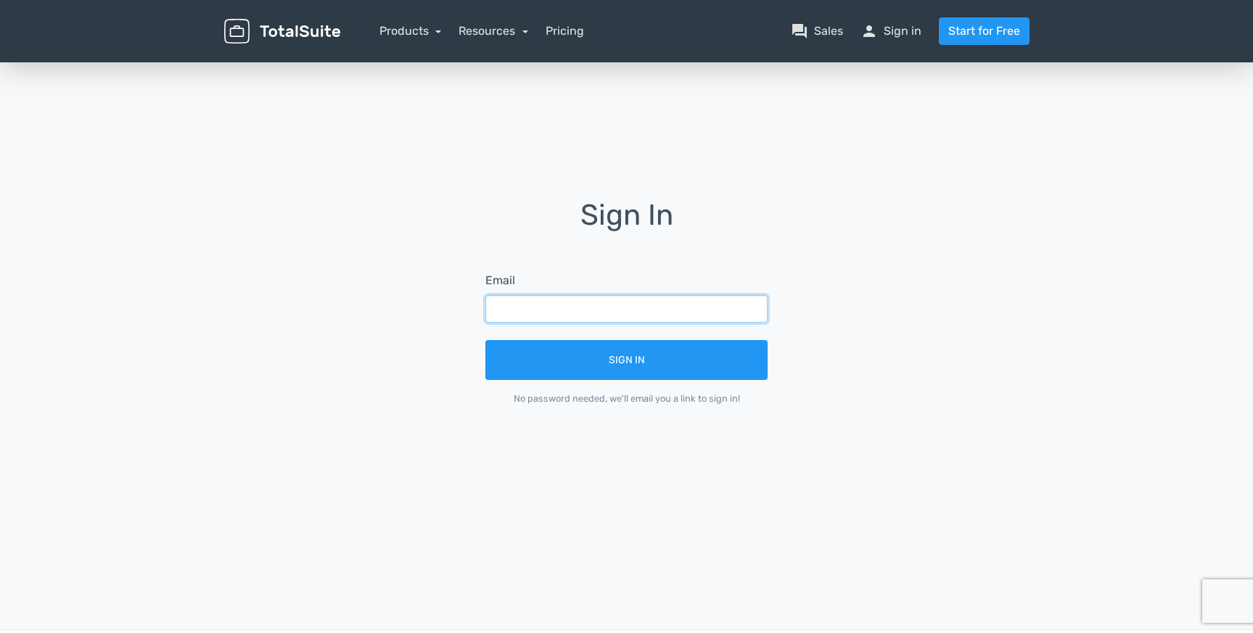
click at [703, 309] on input "text" at bounding box center [626, 309] width 282 height 28
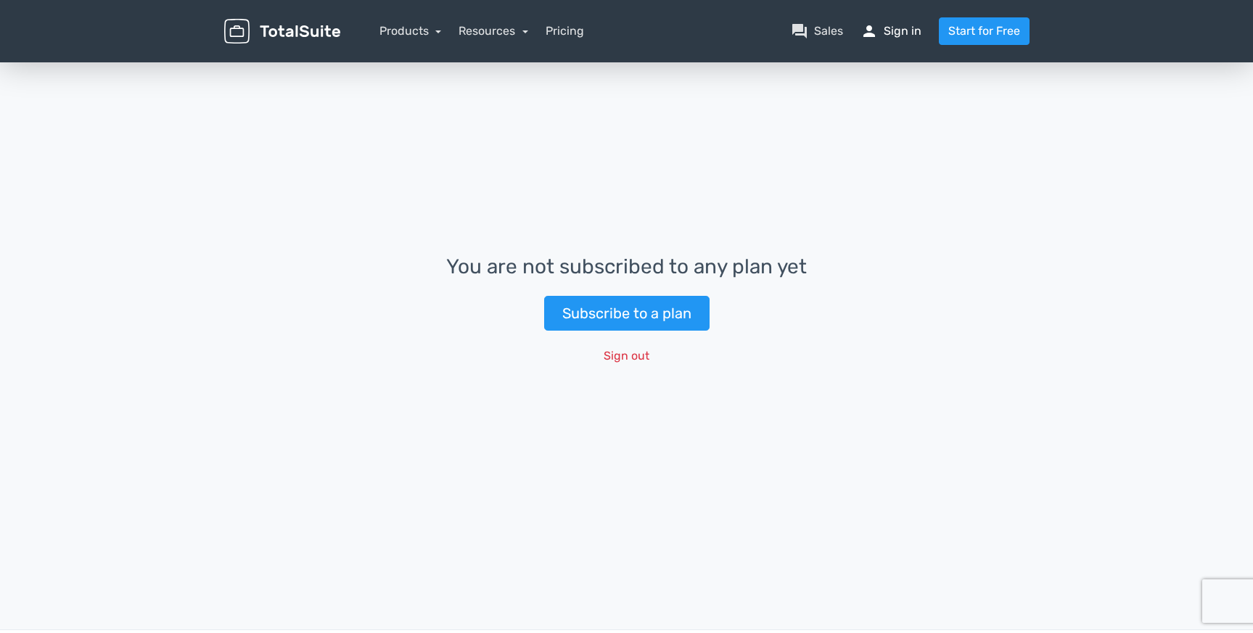
click at [894, 32] on link "person Sign in" at bounding box center [890, 30] width 61 height 17
click at [902, 22] on link "person Sign in" at bounding box center [890, 30] width 61 height 17
click at [627, 353] on button "Sign out" at bounding box center [626, 356] width 65 height 28
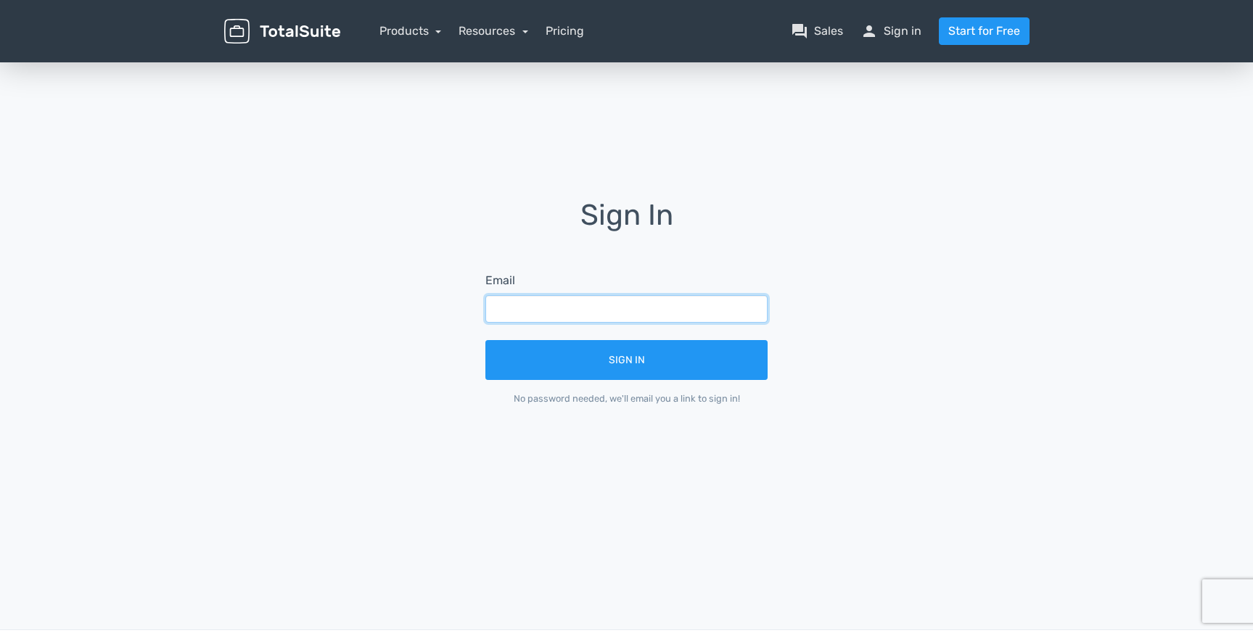
click at [638, 307] on input "text" at bounding box center [626, 309] width 282 height 28
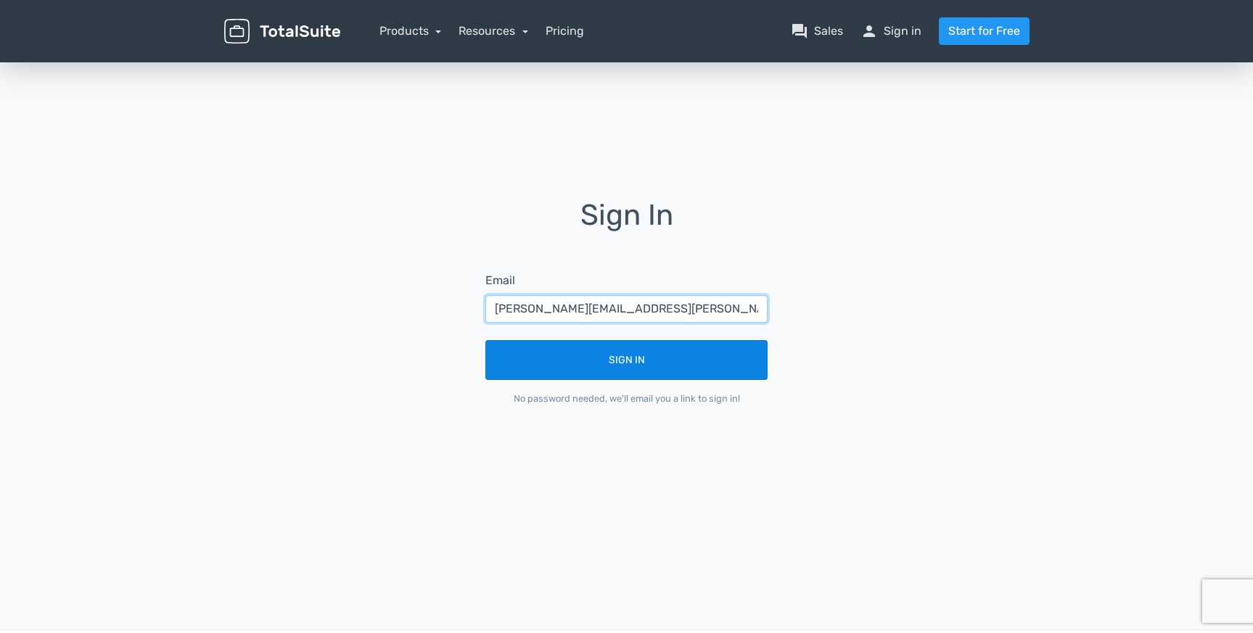
type input "[PERSON_NAME][EMAIL_ADDRESS][PERSON_NAME][DOMAIN_NAME]"
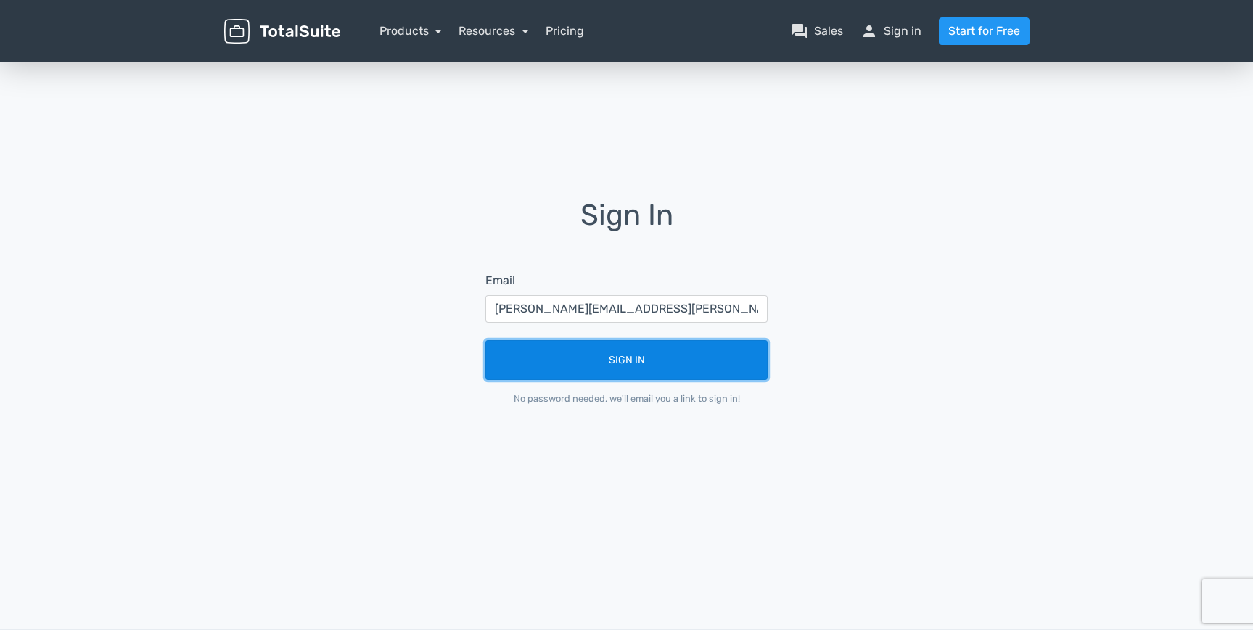
click at [674, 363] on button "Sign In" at bounding box center [626, 360] width 282 height 40
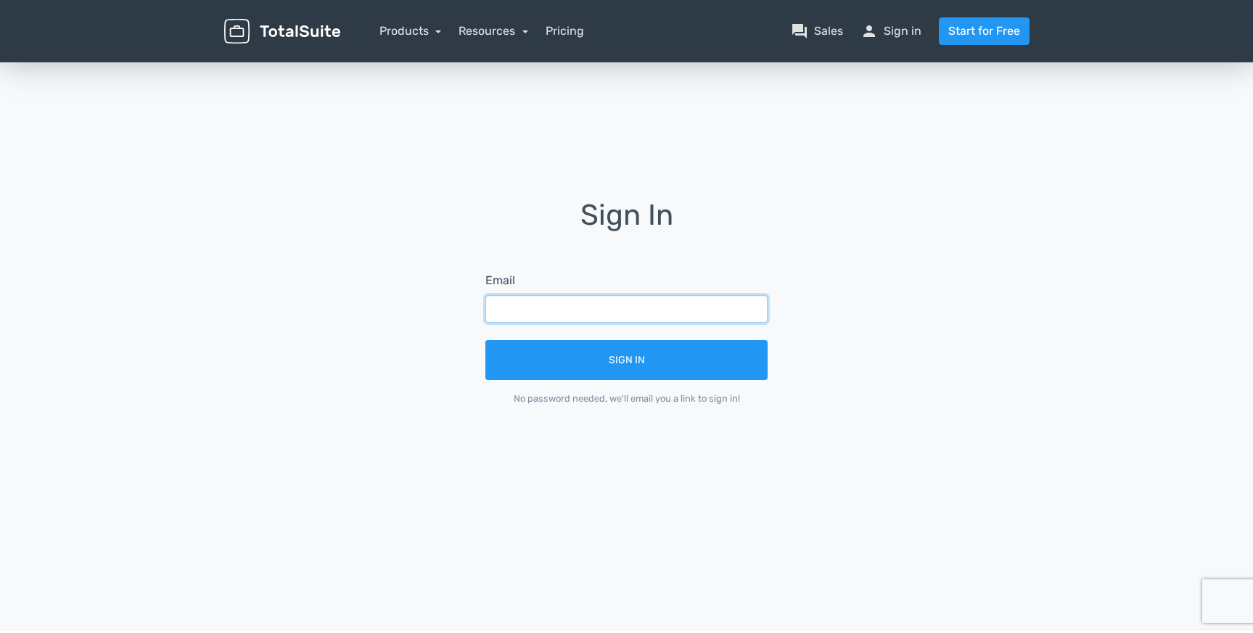
click at [601, 305] on input "text" at bounding box center [626, 309] width 282 height 28
type input "rob."
click at [596, 322] on input "text" at bounding box center [626, 309] width 282 height 28
type input "rob.nichols@magnicity.com"
click at [906, 28] on link "person Sign in" at bounding box center [890, 30] width 61 height 17
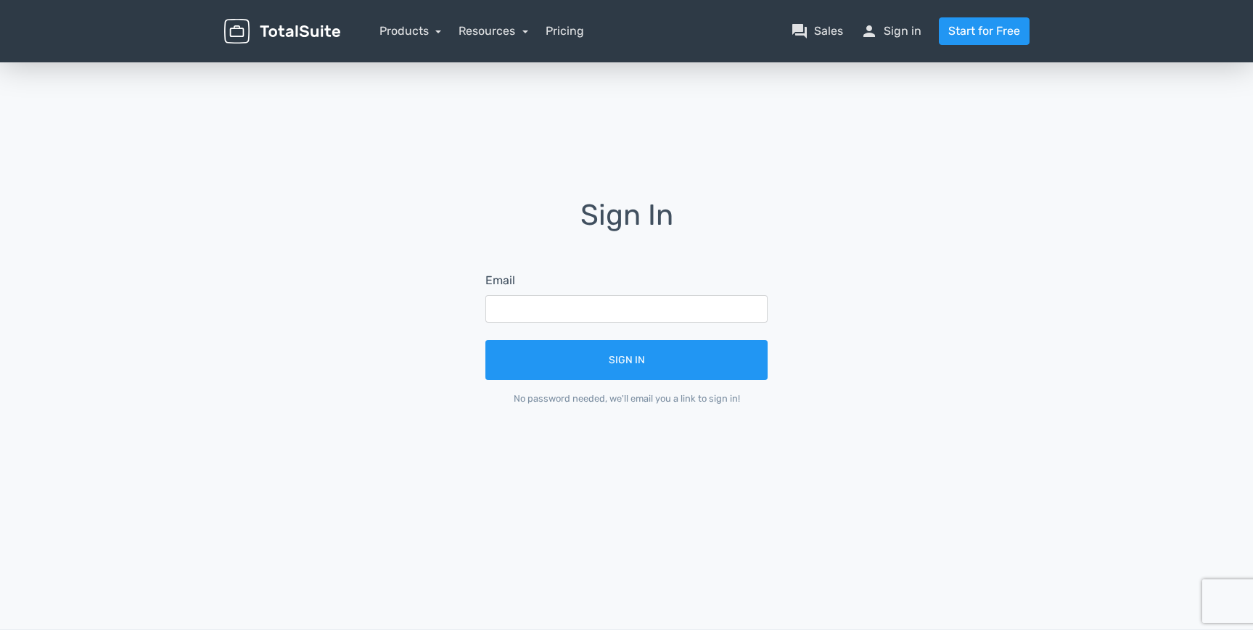
click at [542, 324] on form "Email Sign In No password needed, we'll email you a link to sign in!" at bounding box center [626, 339] width 323 height 174
click at [542, 303] on input "text" at bounding box center [626, 309] width 282 height 28
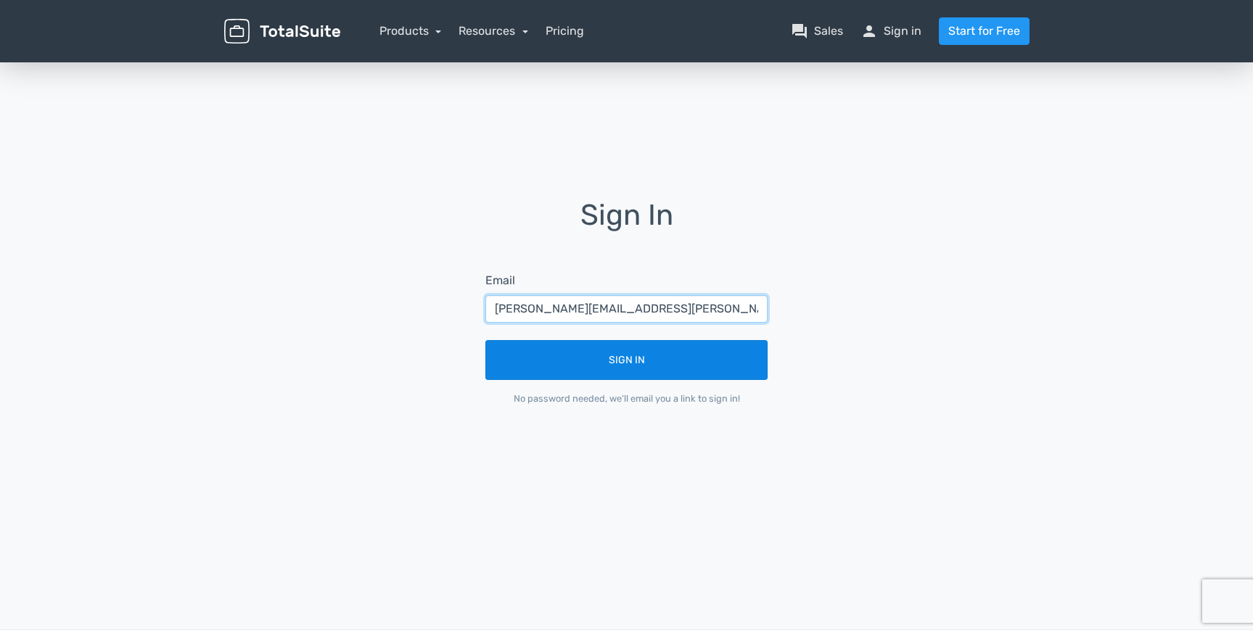
type input "rob.nichols@magnicity.com"
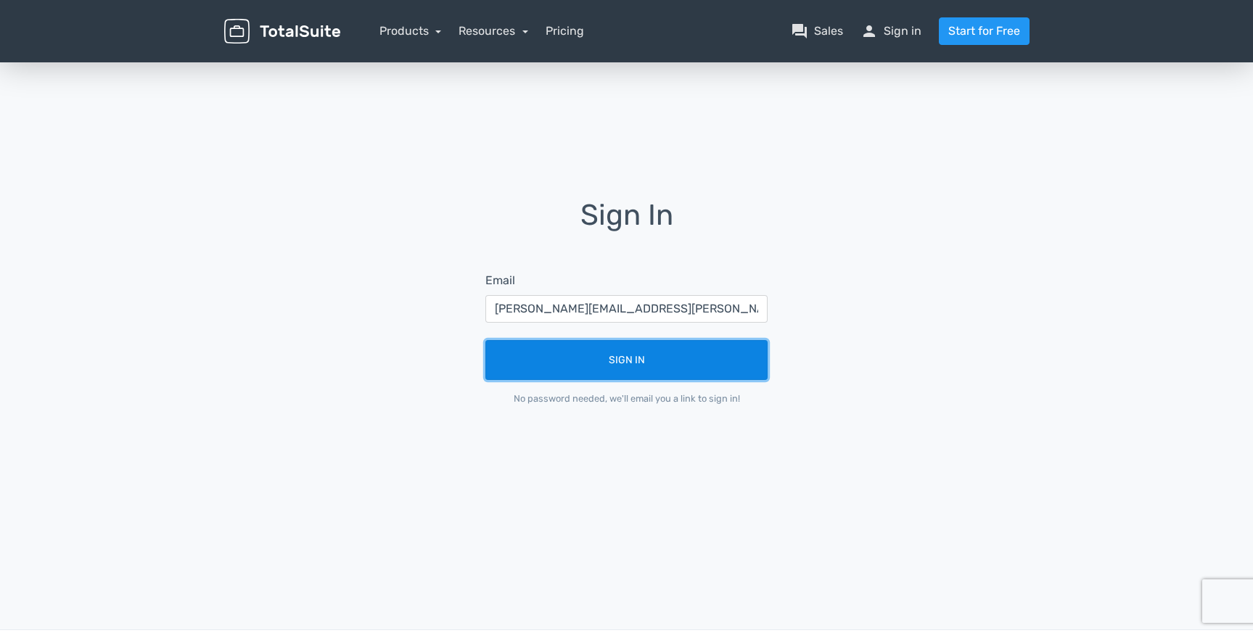
click at [596, 358] on button "Sign In" at bounding box center [626, 360] width 282 height 40
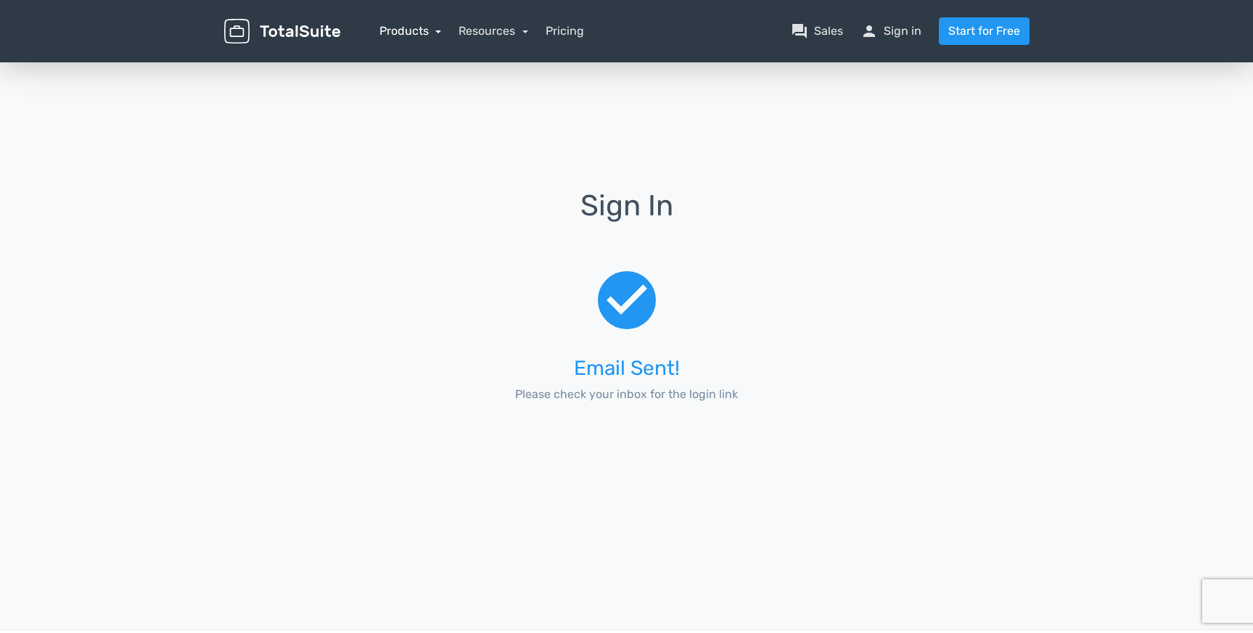
click at [396, 35] on link "Products" at bounding box center [410, 31] width 62 height 14
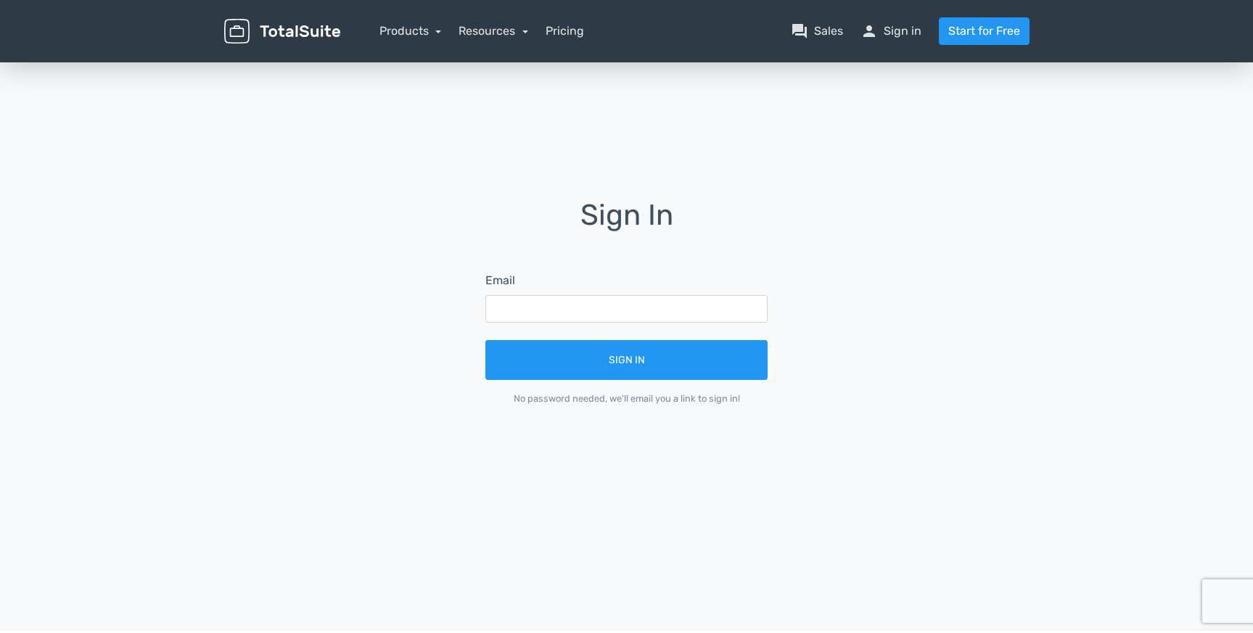
click at [722, 398] on div "No password needed, we'll email you a link to sign in!" at bounding box center [626, 399] width 282 height 14
click at [810, 28] on link "question_answer Sales" at bounding box center [817, 30] width 52 height 17
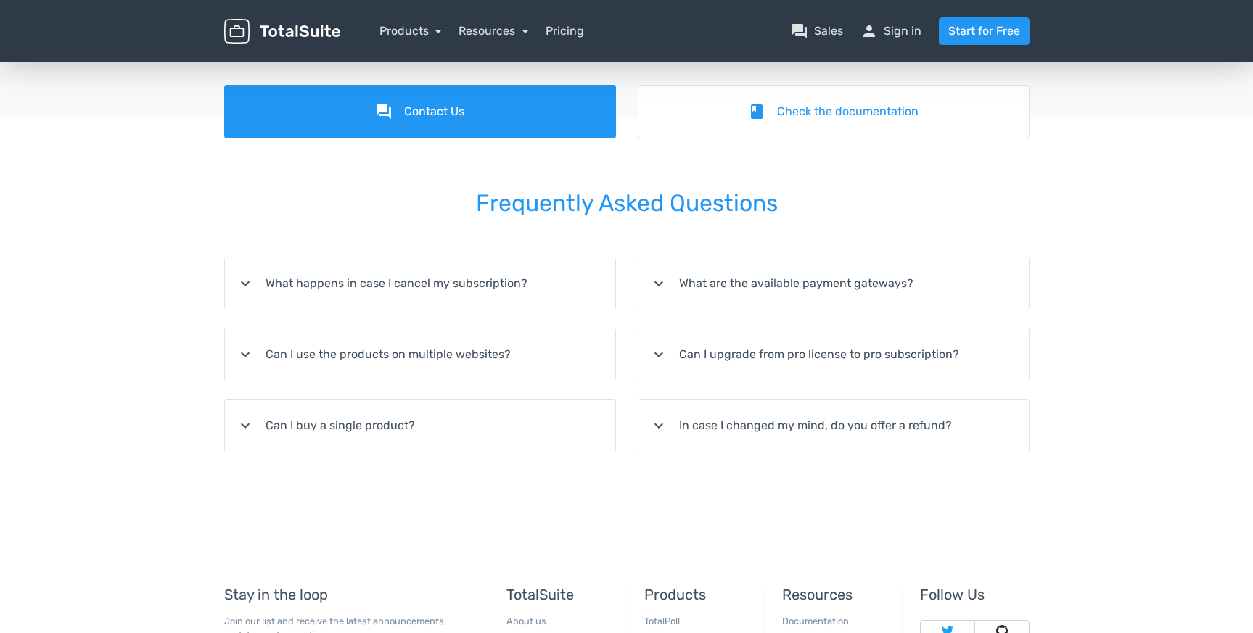
scroll to position [291, 0]
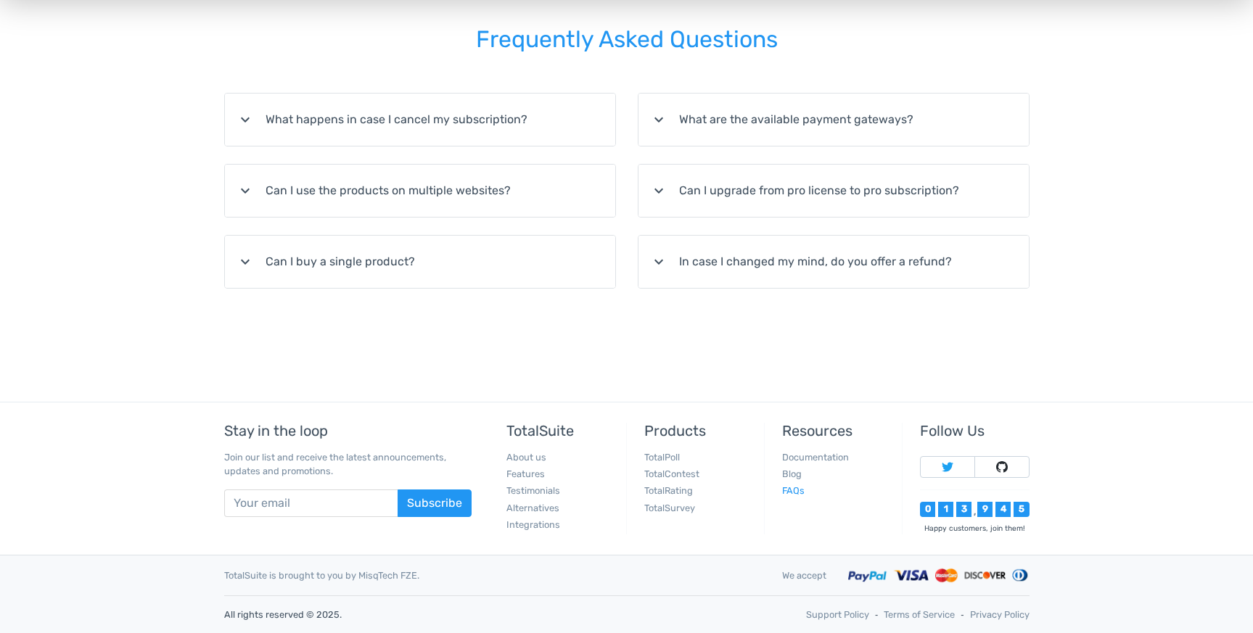
click at [795, 491] on link "FAQs" at bounding box center [793, 490] width 22 height 11
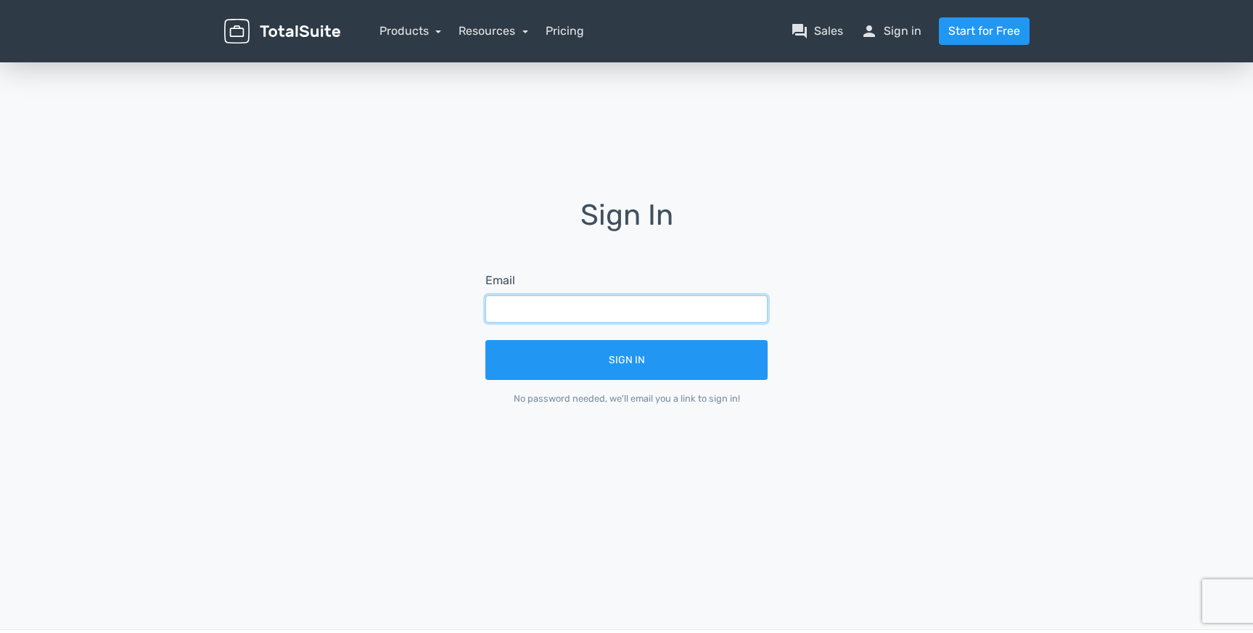
click at [727, 312] on input "text" at bounding box center [626, 309] width 282 height 28
click at [830, 30] on link "question_answer Sales" at bounding box center [817, 30] width 52 height 17
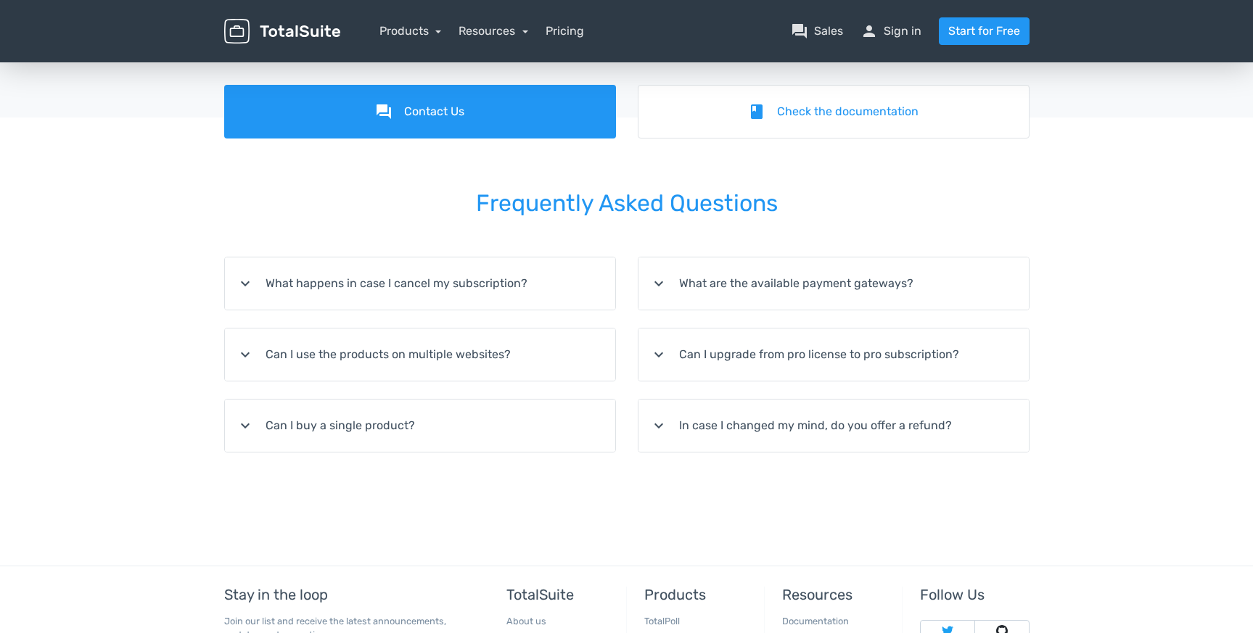
scroll to position [291, 0]
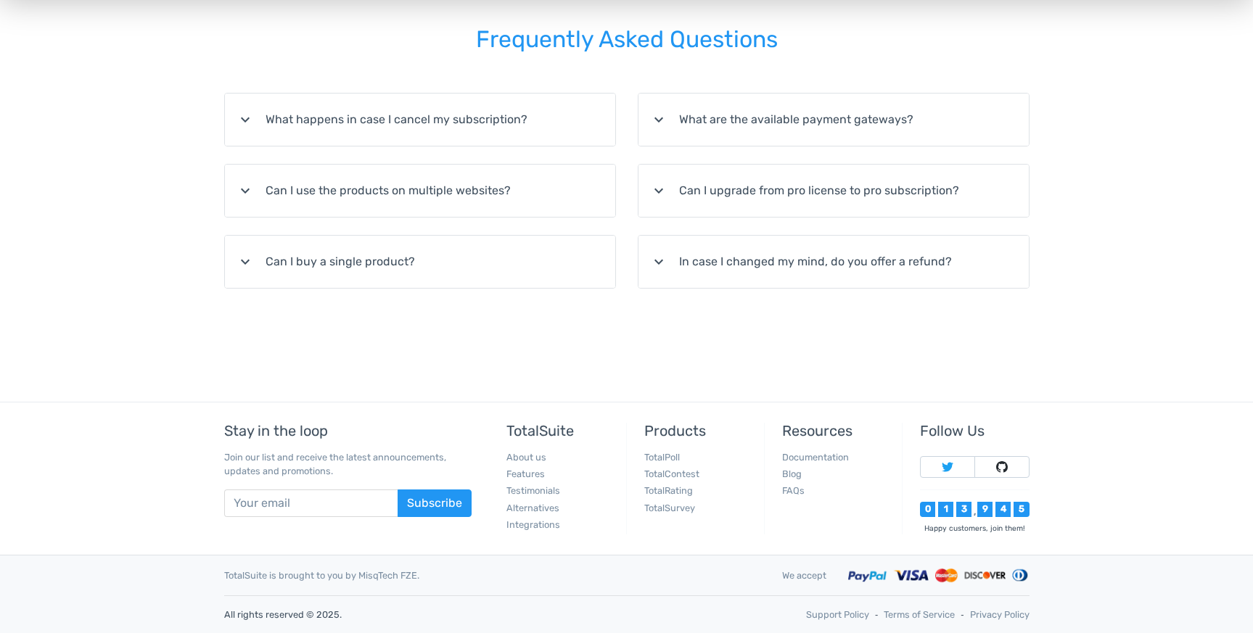
click at [456, 114] on summary "expand_more What happens in case I cancel my subscription?" at bounding box center [420, 120] width 390 height 52
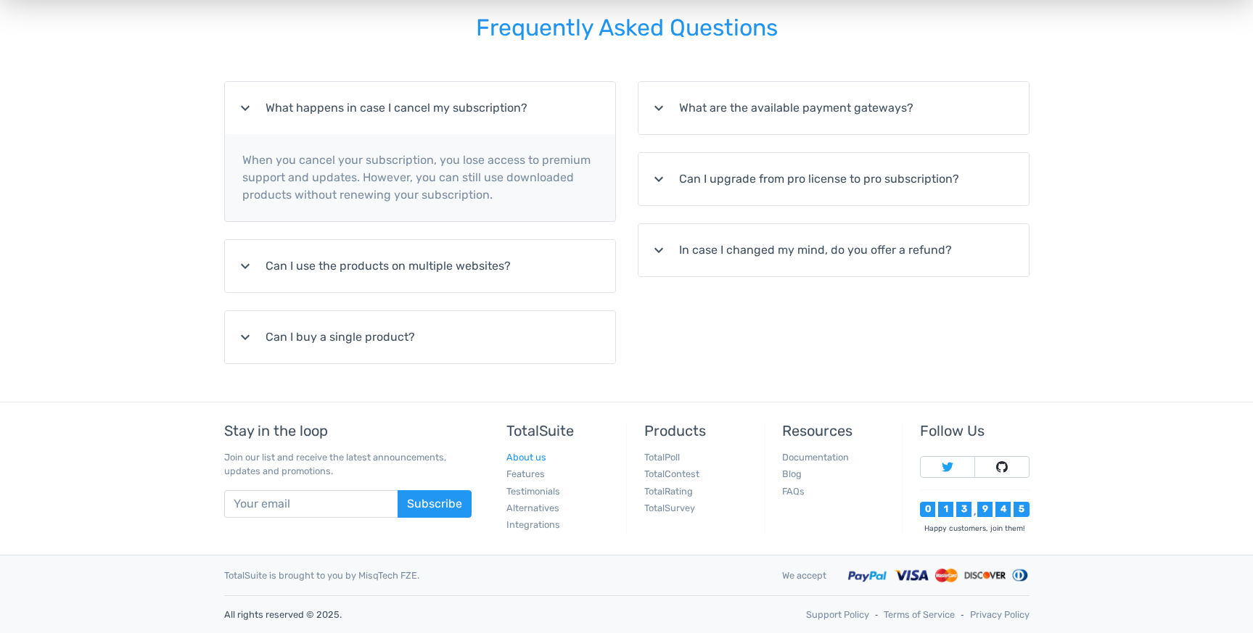
scroll to position [0, 0]
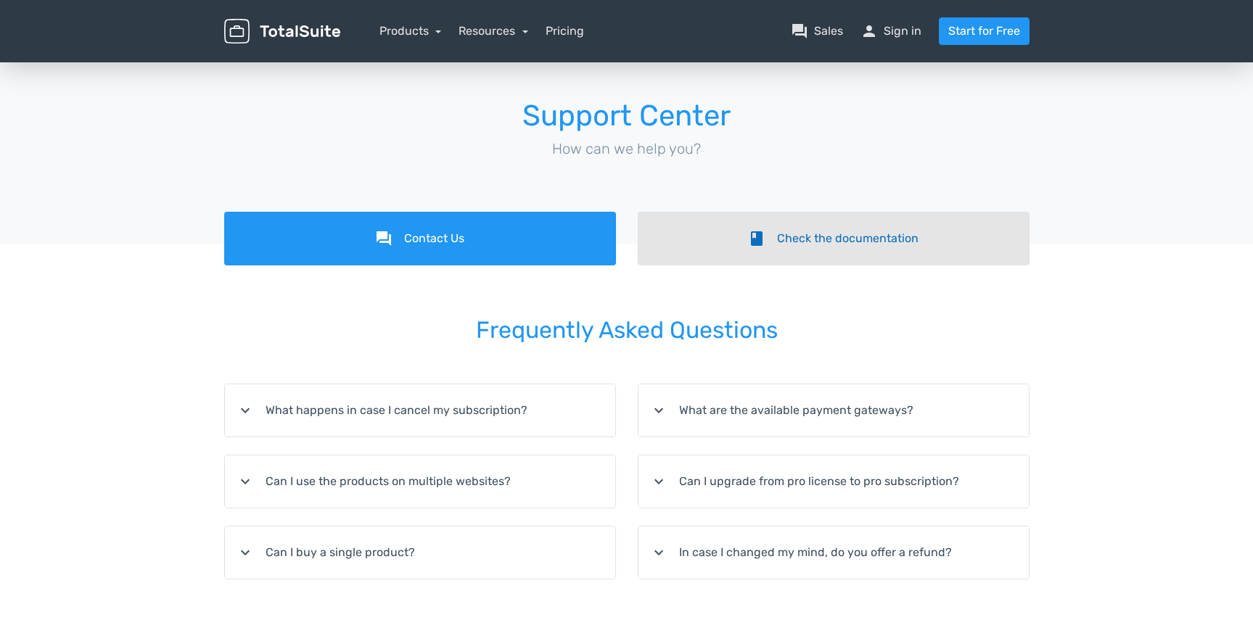
scroll to position [291, 0]
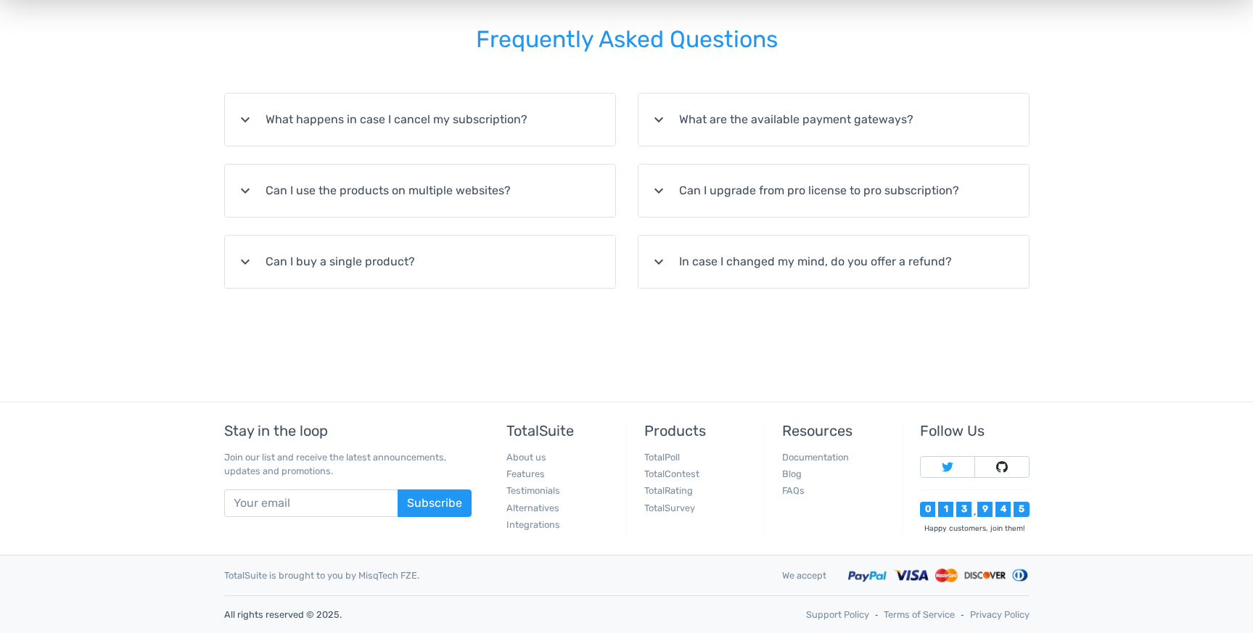
click at [487, 265] on summary "expand_more Can I buy a single product?" at bounding box center [420, 262] width 390 height 52
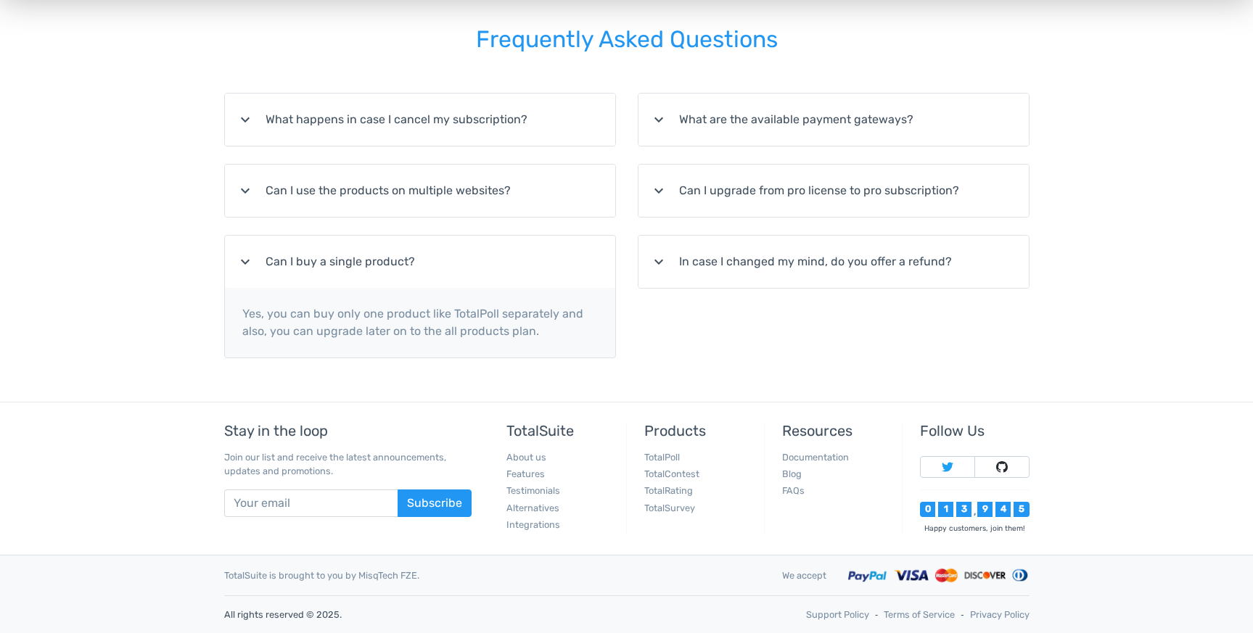
click at [743, 100] on summary "expand_more What are the available payment gateways?" at bounding box center [833, 120] width 390 height 52
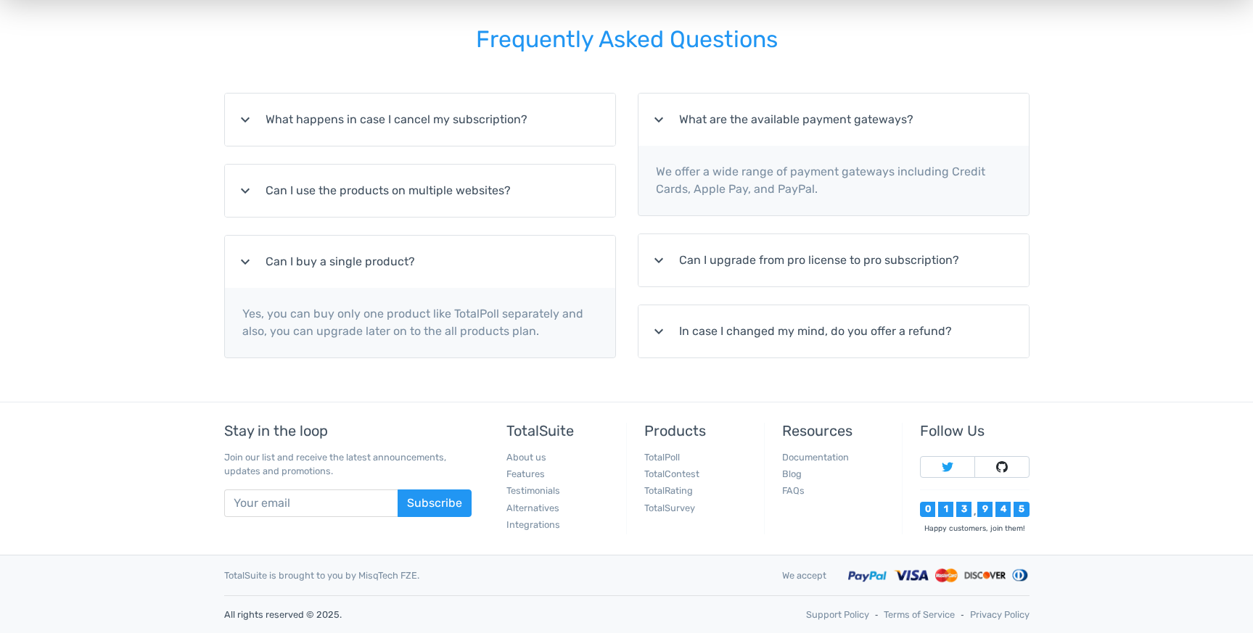
click at [775, 232] on div "expand_more What are the available payment gateways? We offer a wide range of p…" at bounding box center [833, 234] width 413 height 283
click at [785, 262] on summary "expand_more Can I upgrade from pro license to pro subscription?" at bounding box center [833, 260] width 390 height 52
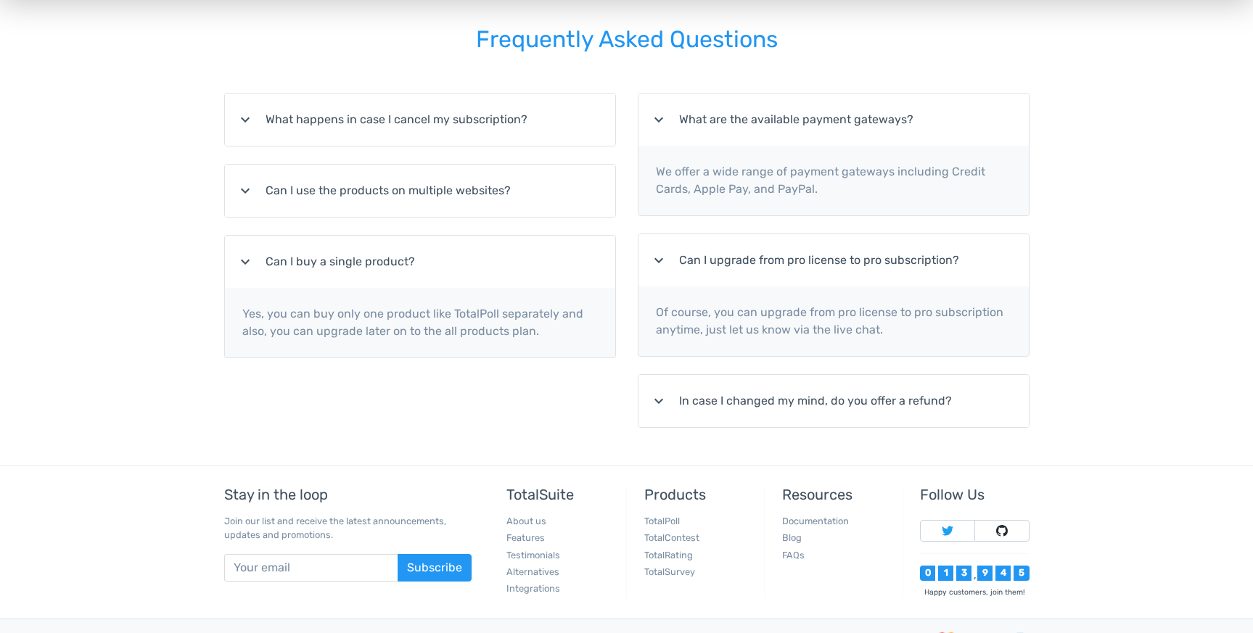
click at [819, 374] on details "expand_more In case I changed my mind, do you offer a refund? Absolutely, in ca…" at bounding box center [834, 401] width 392 height 54
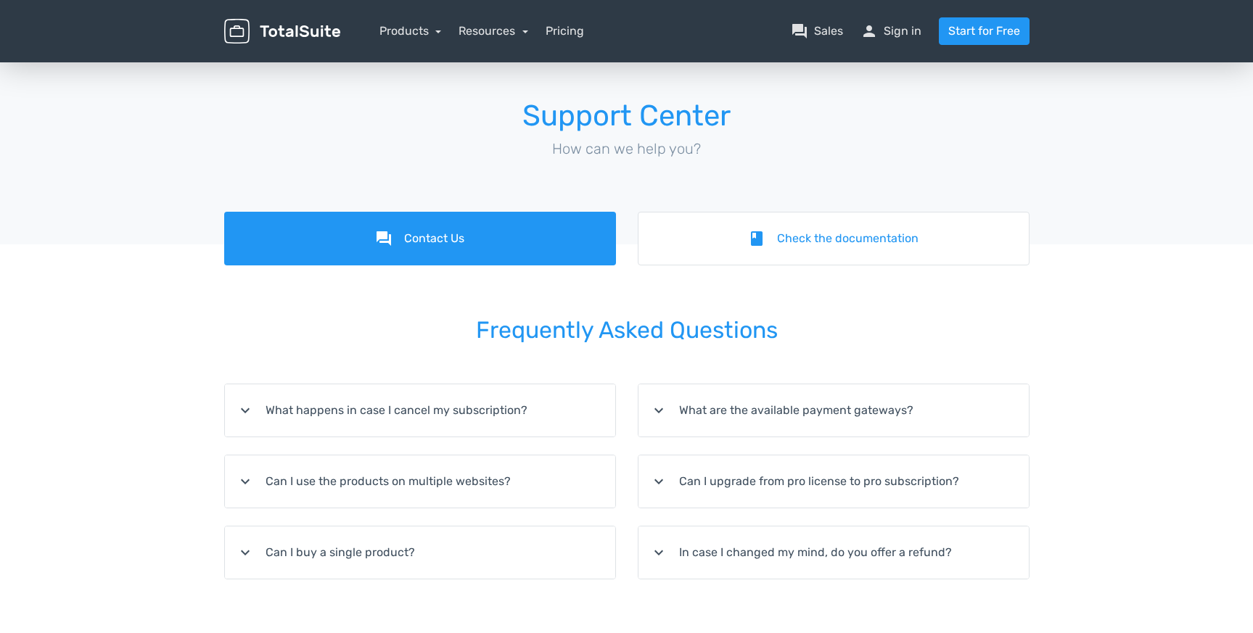
click at [676, 148] on p "How can we help you?" at bounding box center [626, 149] width 805 height 22
click at [227, 32] on img at bounding box center [282, 31] width 116 height 25
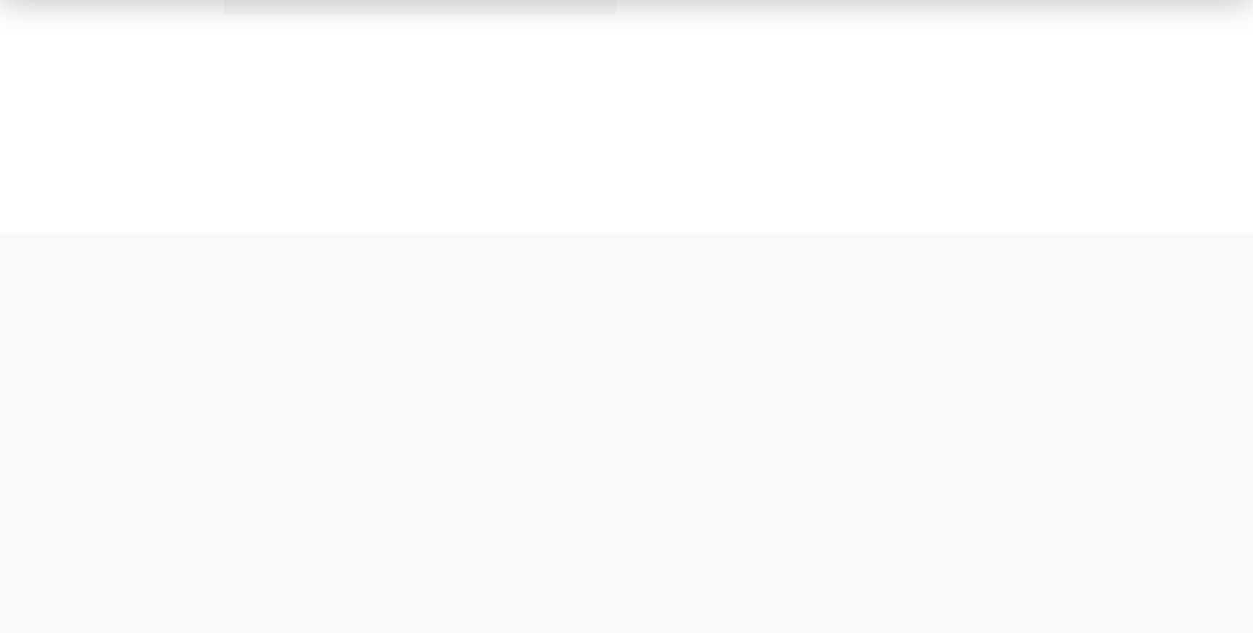
scroll to position [3242, 0]
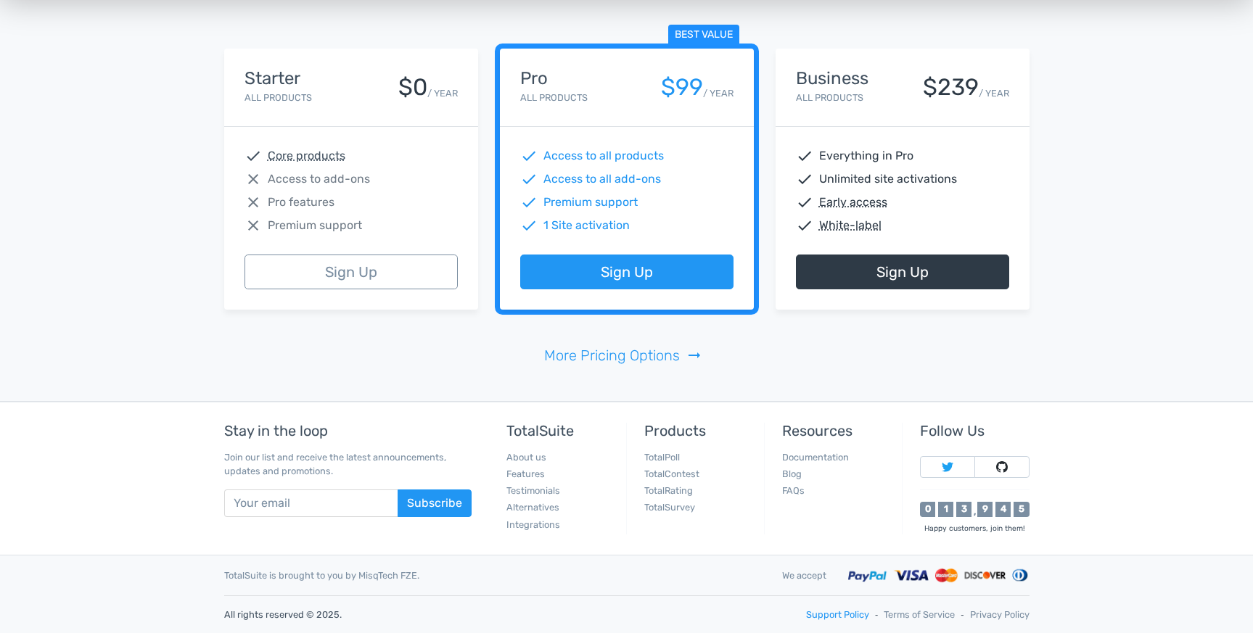
click at [836, 619] on link "Support Policy" at bounding box center [837, 615] width 63 height 14
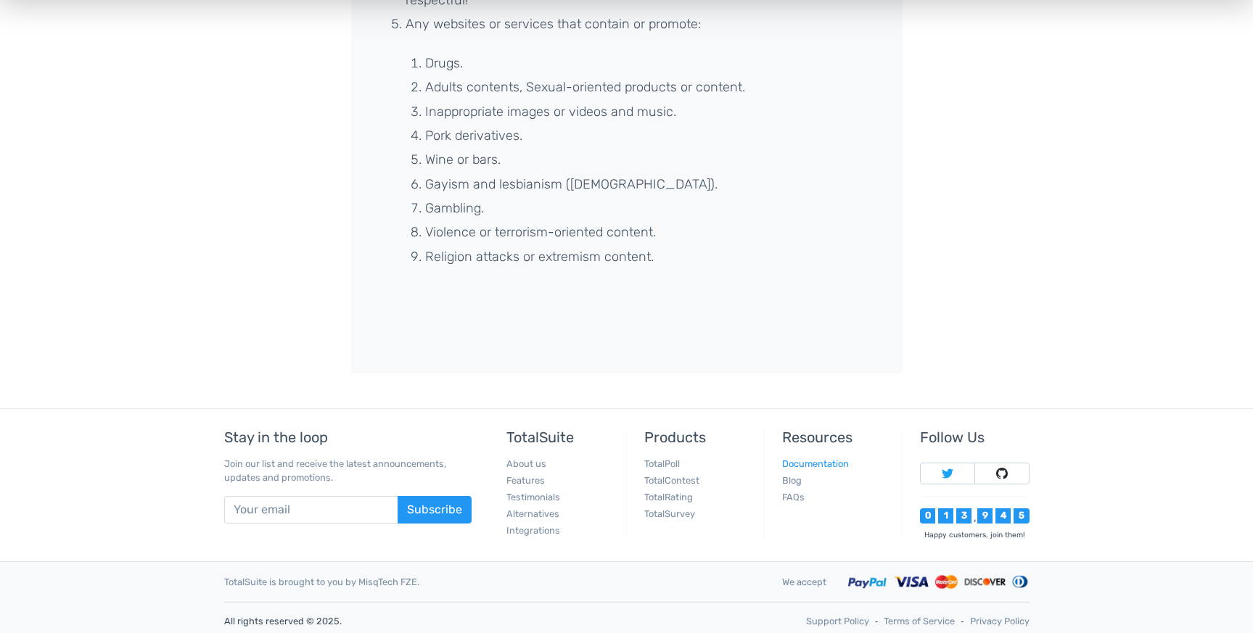
scroll to position [375, 0]
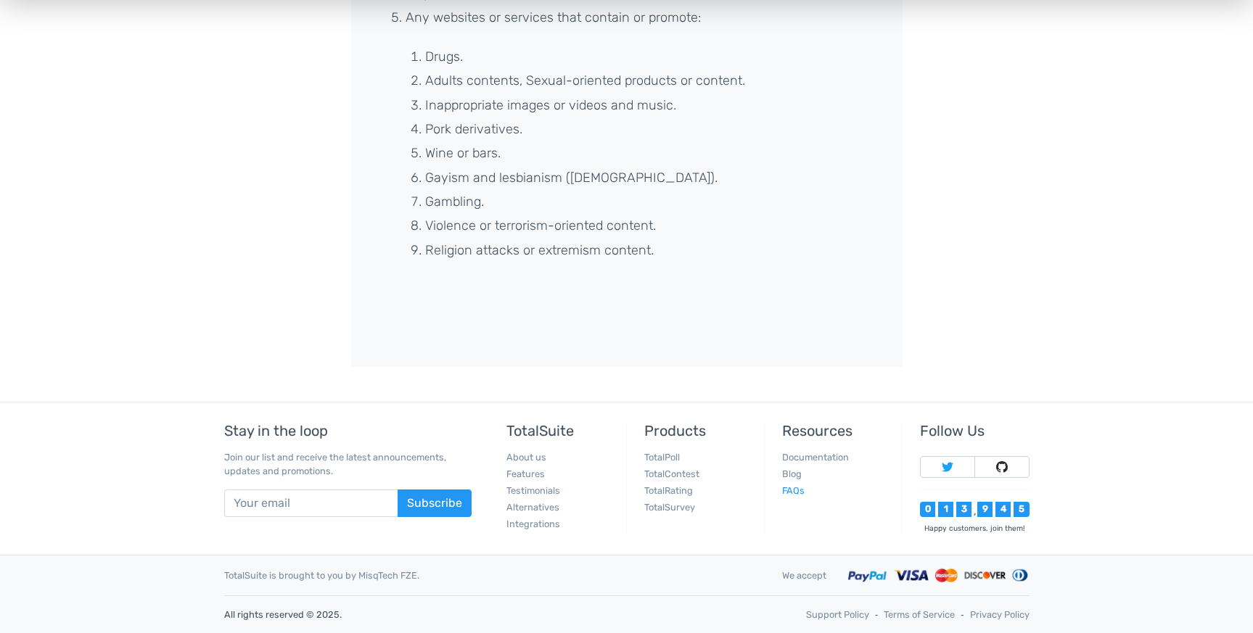
click at [796, 494] on link "FAQs" at bounding box center [793, 490] width 22 height 11
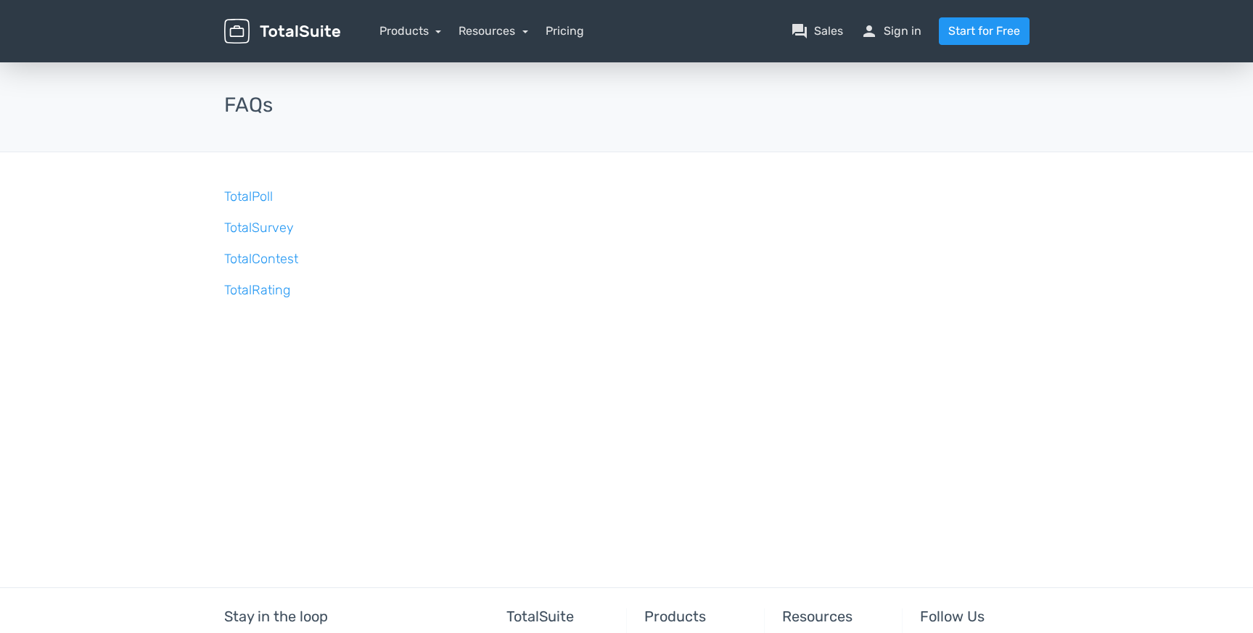
click at [817, 20] on nav "Products TotalPoll WordPress Poll and Contest Plugin TotalContest WordPress Con…" at bounding box center [695, 31] width 689 height 28
click at [823, 35] on link "question_answer Sales" at bounding box center [817, 30] width 52 height 17
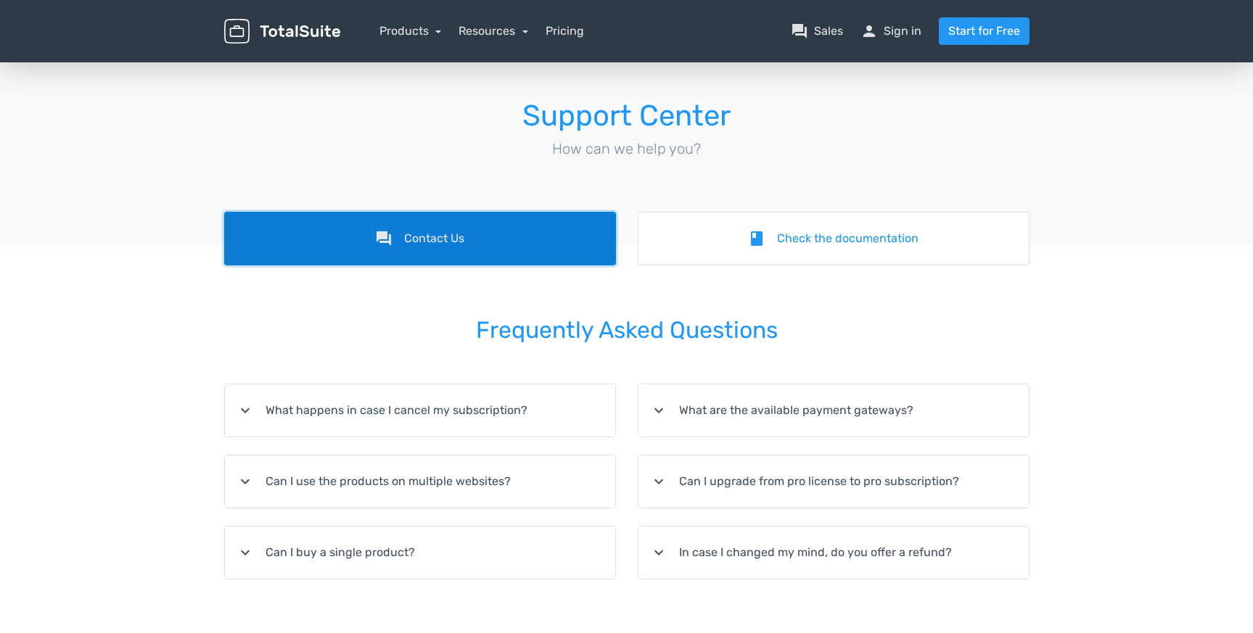
click at [506, 242] on link "forum Contact Us" at bounding box center [420, 239] width 392 height 54
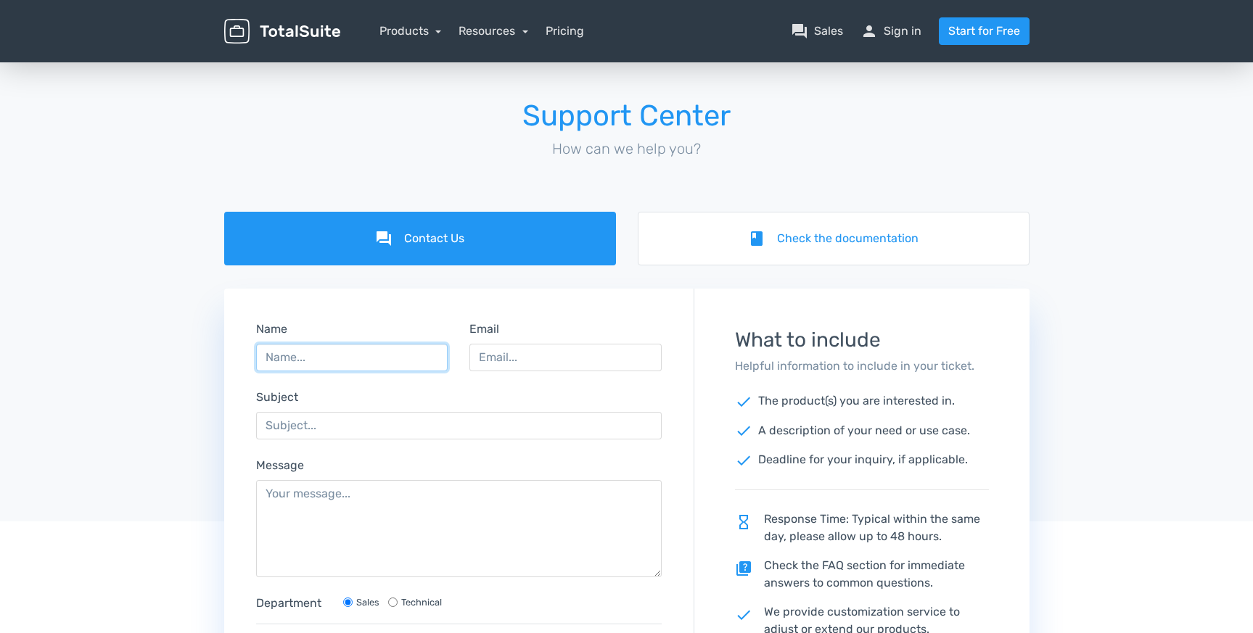
click at [363, 355] on input "Name" at bounding box center [352, 358] width 192 height 28
type input "[PERSON_NAME]"
click at [508, 350] on input "Email" at bounding box center [565, 358] width 192 height 28
type input "[PERSON_NAME][EMAIL_ADDRESS][PERSON_NAME][DOMAIN_NAME]"
click at [502, 450] on form "Name [PERSON_NAME] Email [EMAIL_ADDRESS][PERSON_NAME][DOMAIN_NAME] Subject Mess…" at bounding box center [459, 559] width 469 height 519
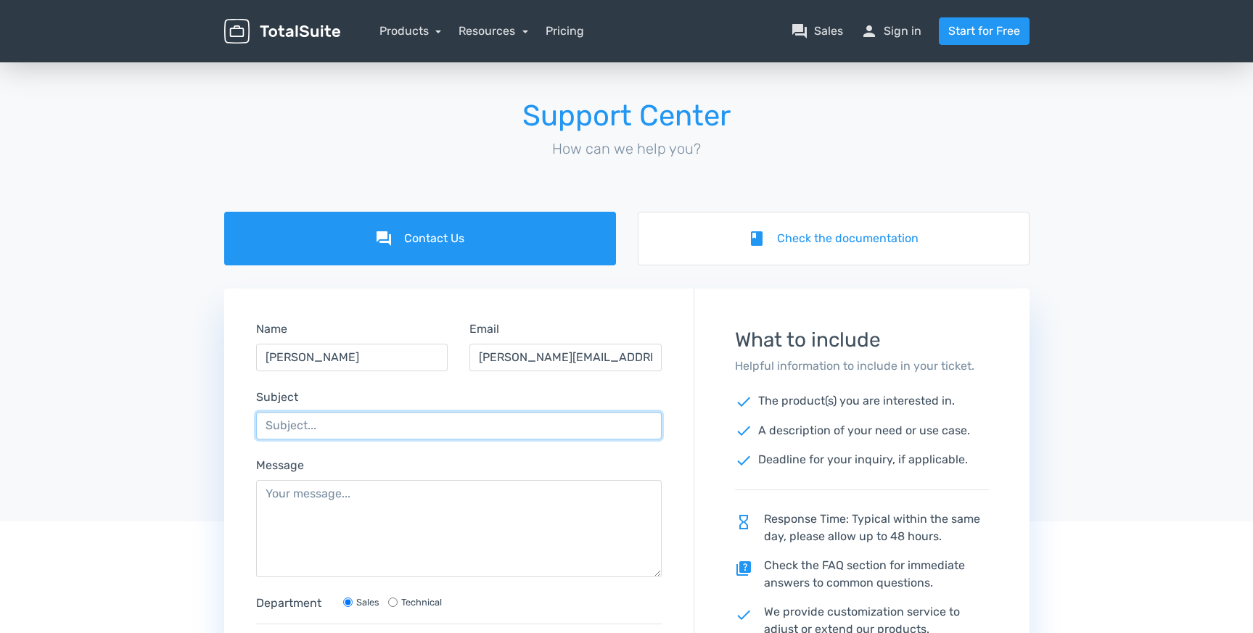
click at [489, 432] on input "Subject" at bounding box center [459, 426] width 406 height 28
type input "Can't log in"
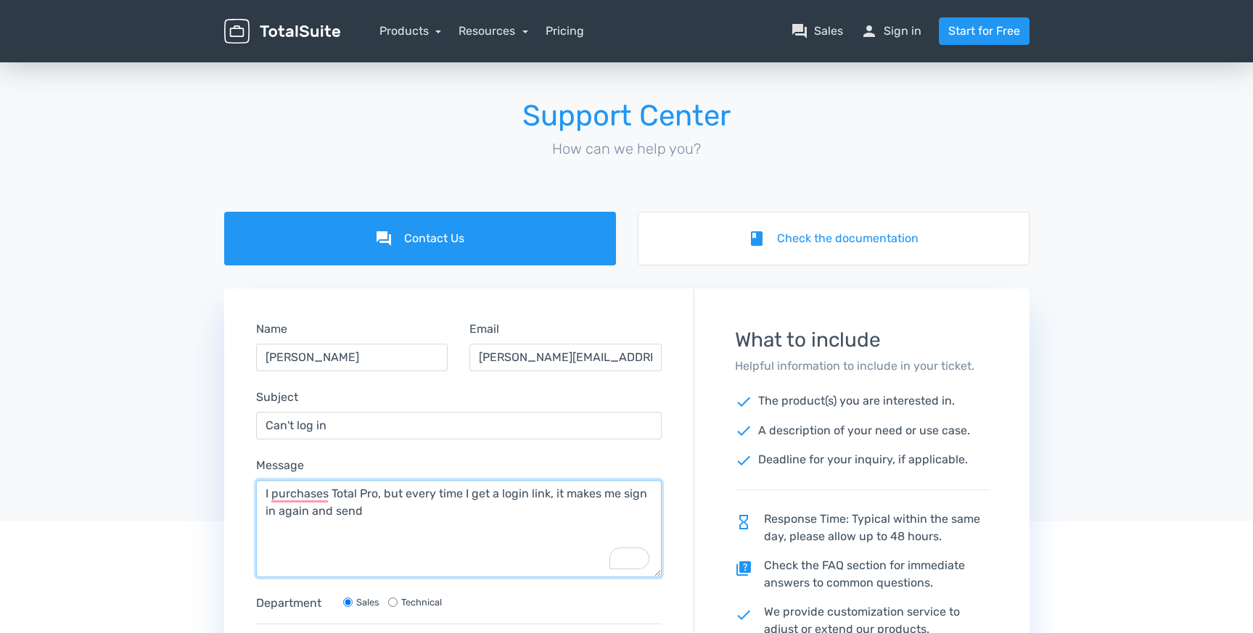
type textarea "I purchases Total Pro, but every time I get a login link, it makes me sign in a…"
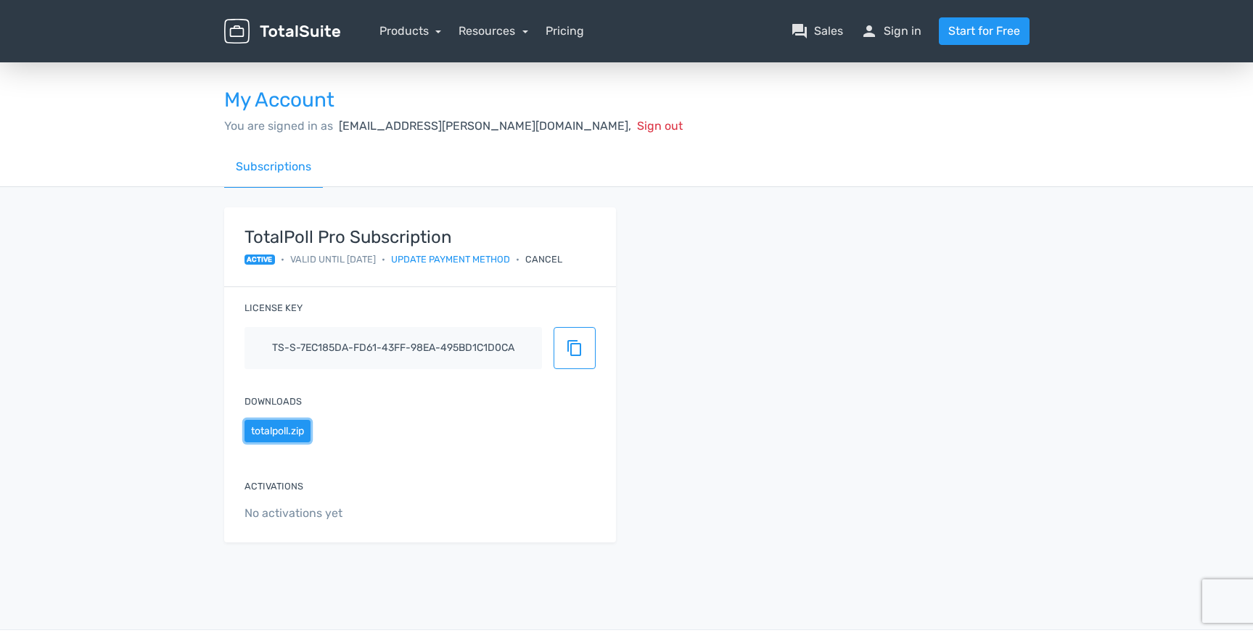
click at [272, 435] on button "totalpoll.zip" at bounding box center [277, 431] width 66 height 22
